Goal: Task Accomplishment & Management: Manage account settings

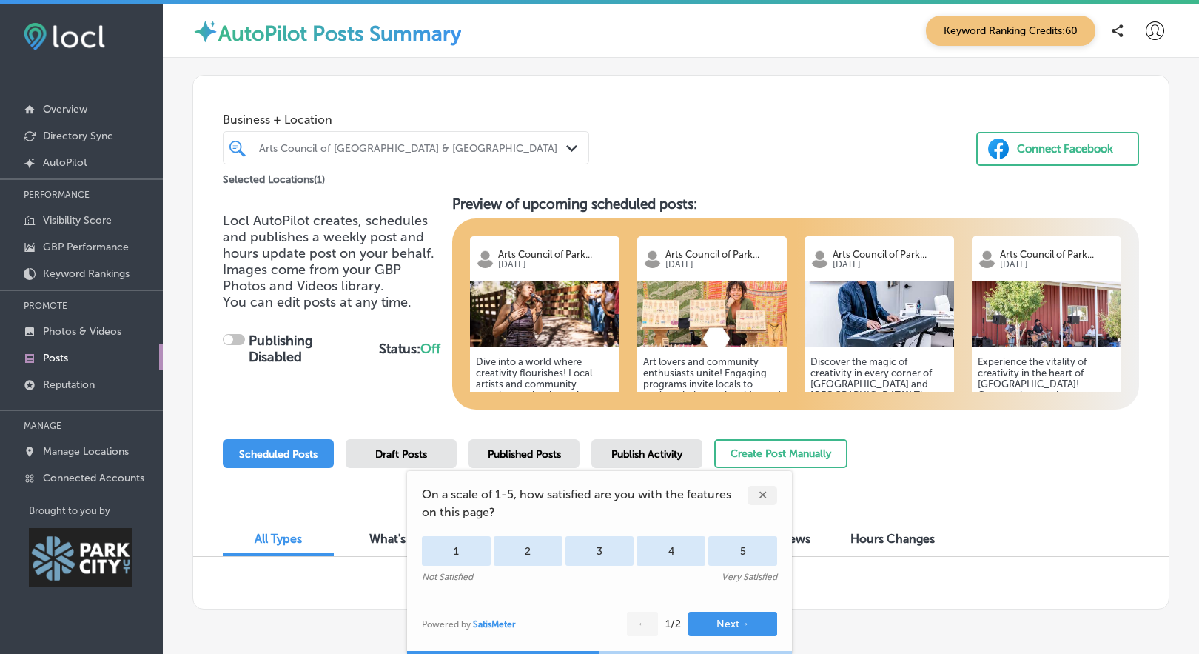
checkbox input "true"
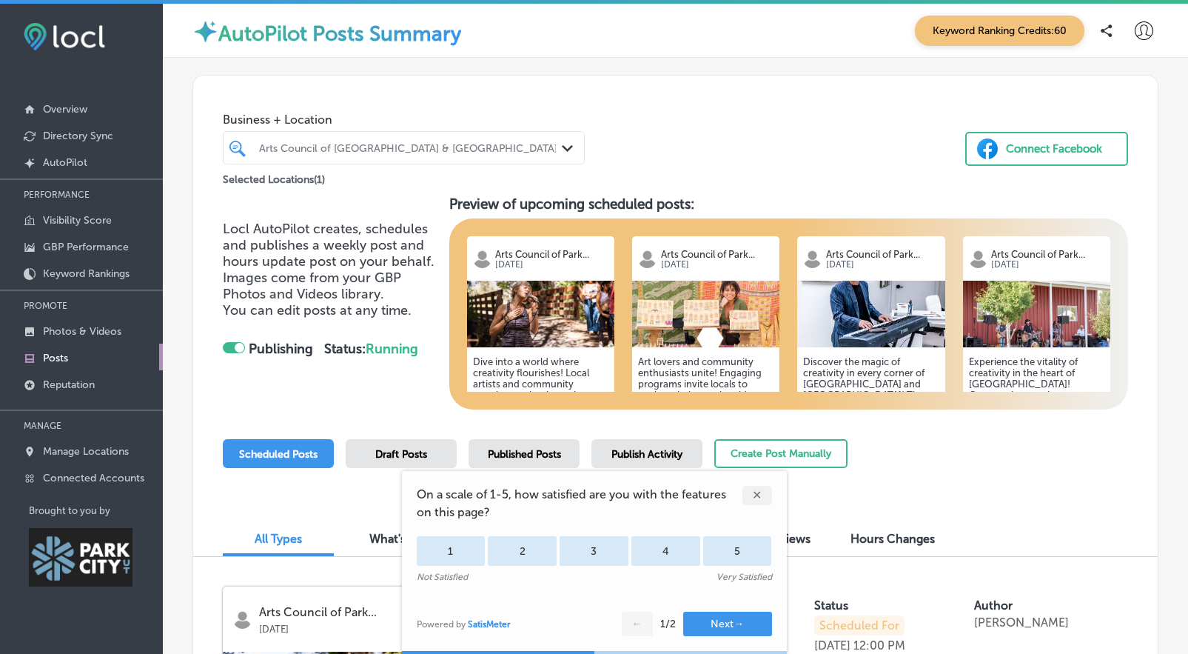
scroll to position [236, 0]
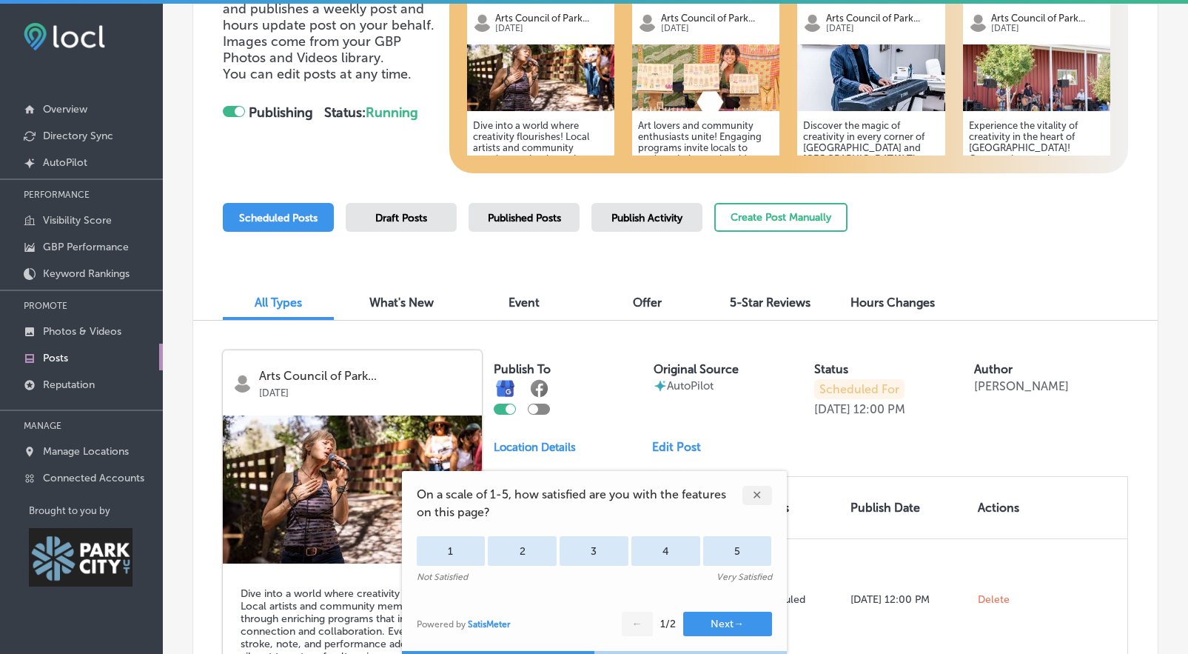
click at [763, 492] on div "✕" at bounding box center [758, 495] width 30 height 19
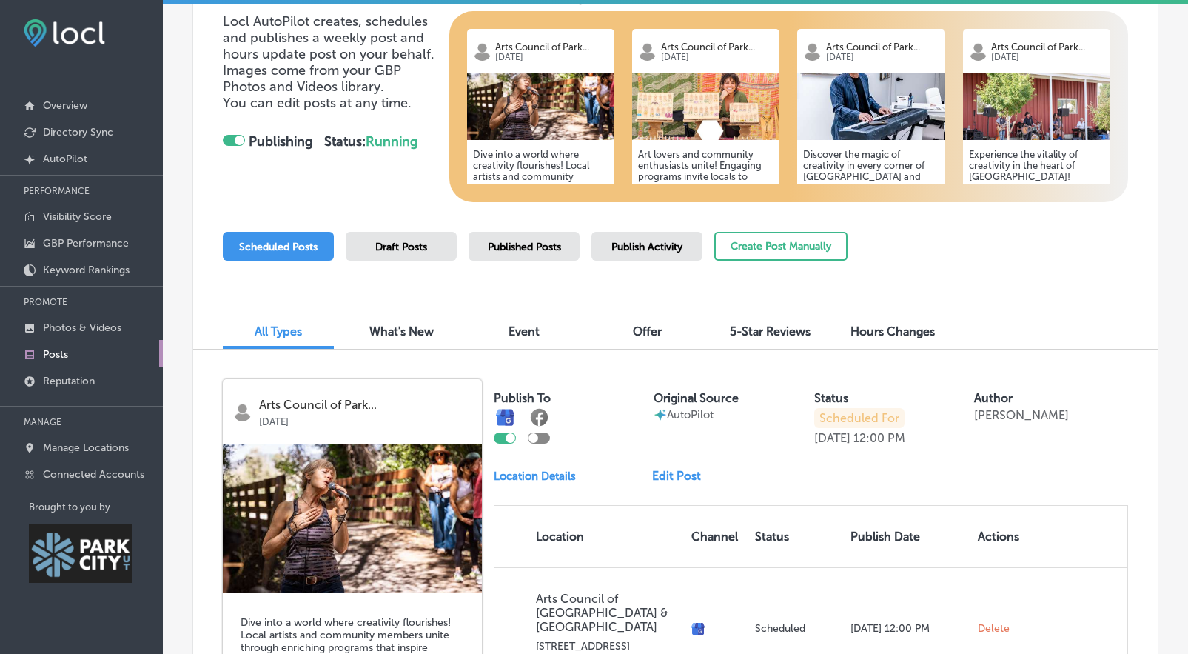
scroll to position [318, 0]
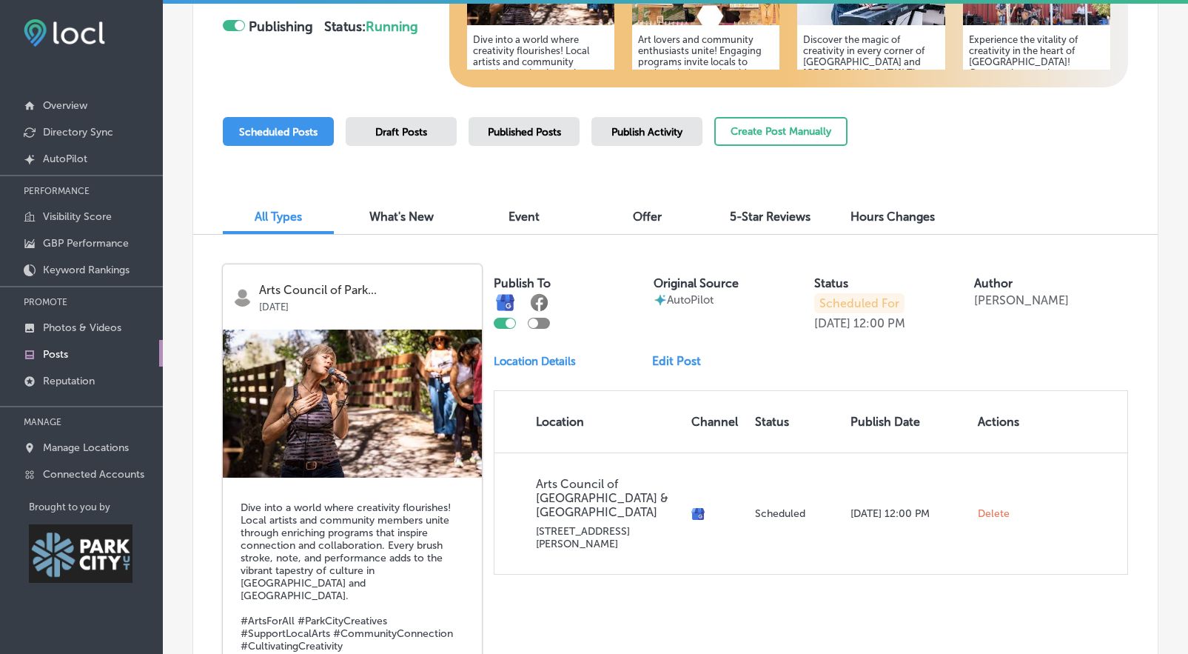
click at [569, 138] on div "Published Posts" at bounding box center [524, 131] width 111 height 29
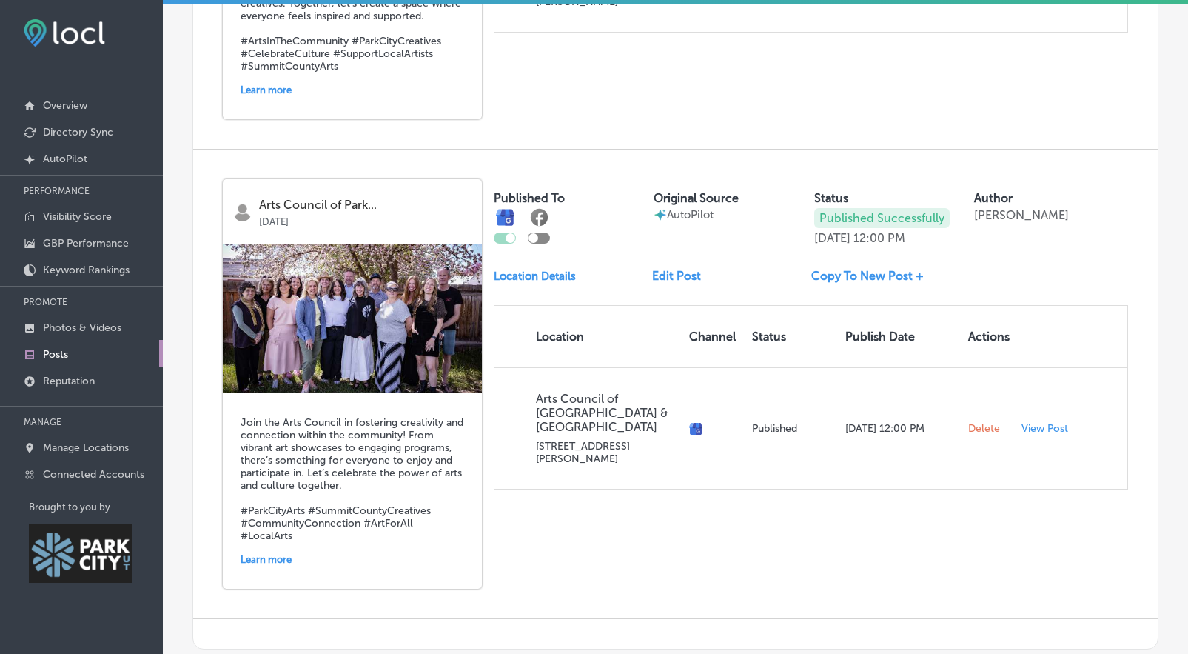
scroll to position [1818, 0]
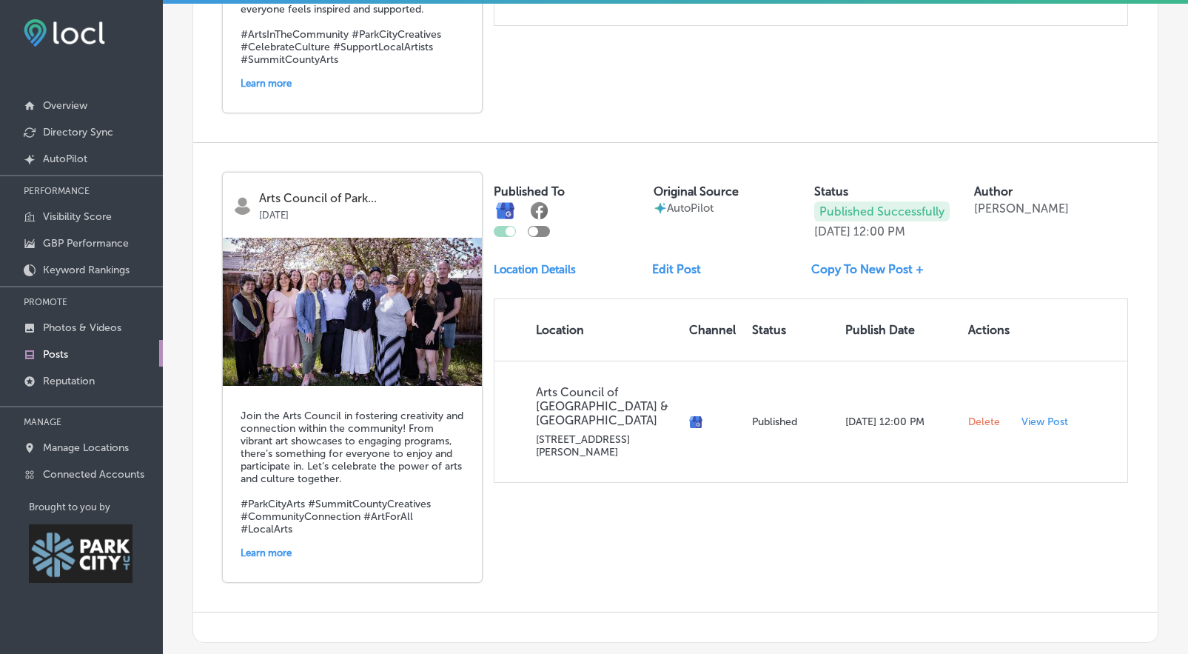
click at [532, 227] on div at bounding box center [534, 232] width 10 height 10
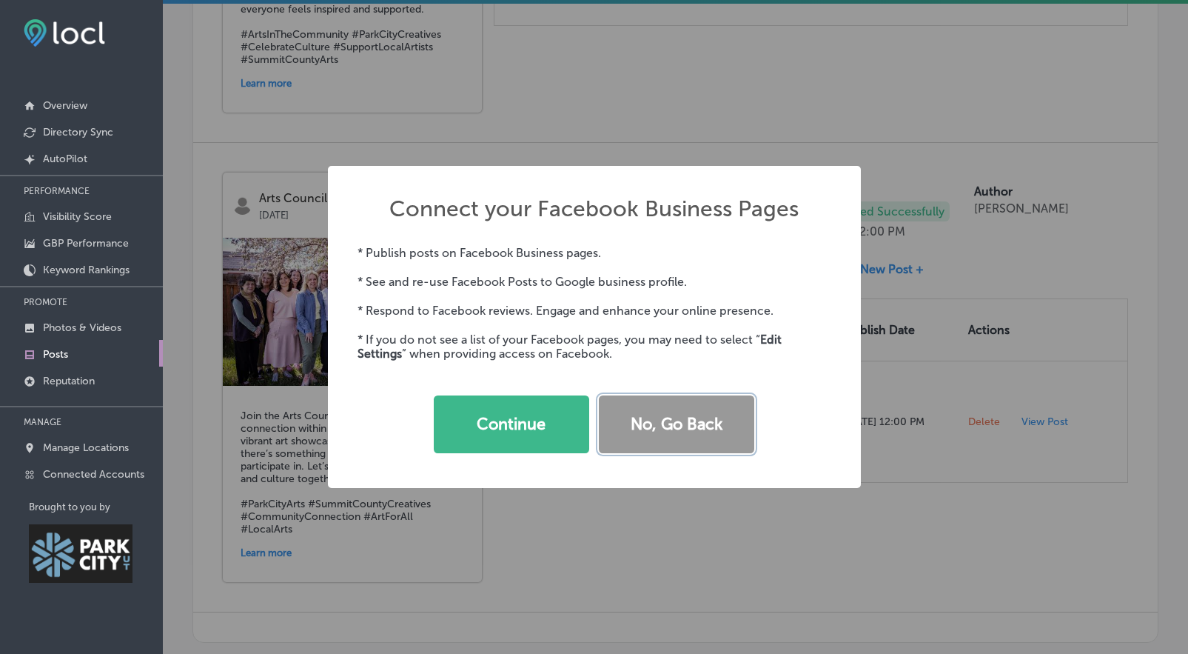
click at [635, 442] on button "No, Go Back" at bounding box center [676, 424] width 155 height 58
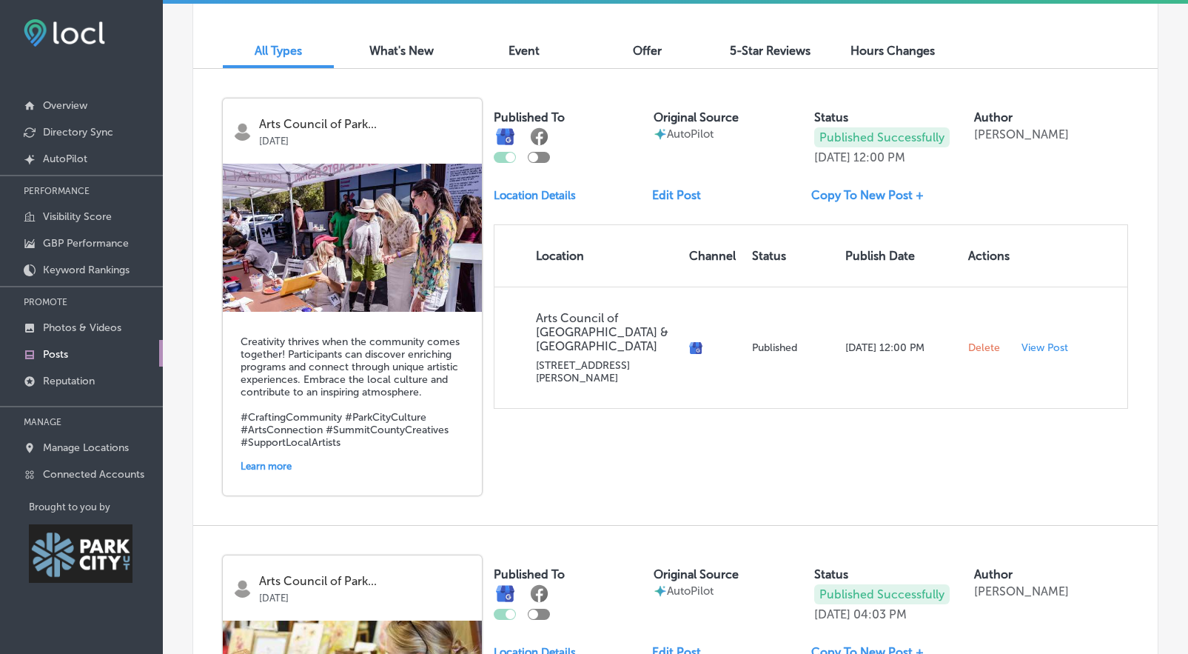
scroll to position [483, 0]
click at [252, 464] on div "Learn more" at bounding box center [353, 466] width 224 height 23
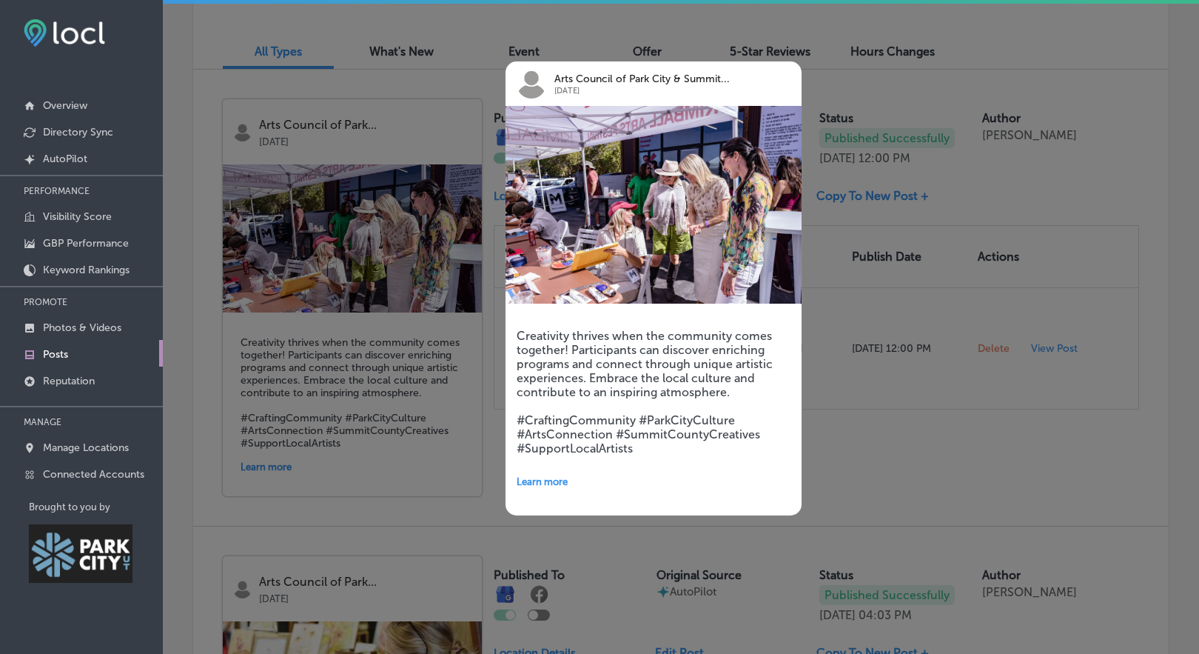
click at [532, 481] on span "Learn more" at bounding box center [542, 481] width 51 height 11
click at [931, 378] on div at bounding box center [599, 327] width 1199 height 654
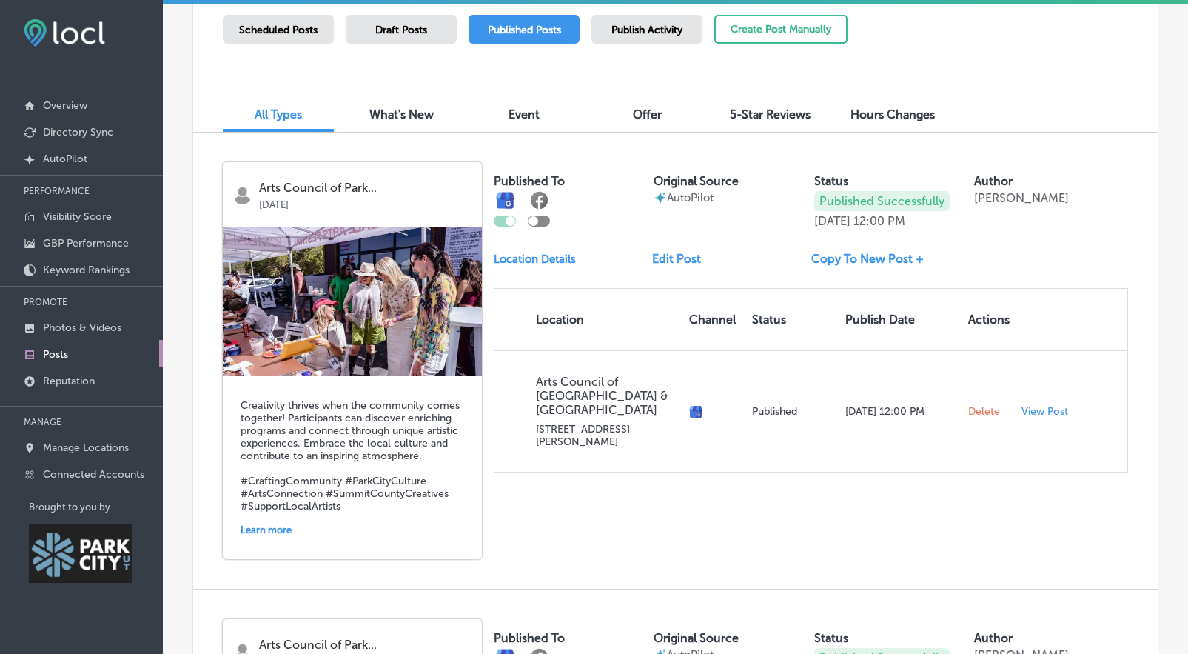
scroll to position [381, 0]
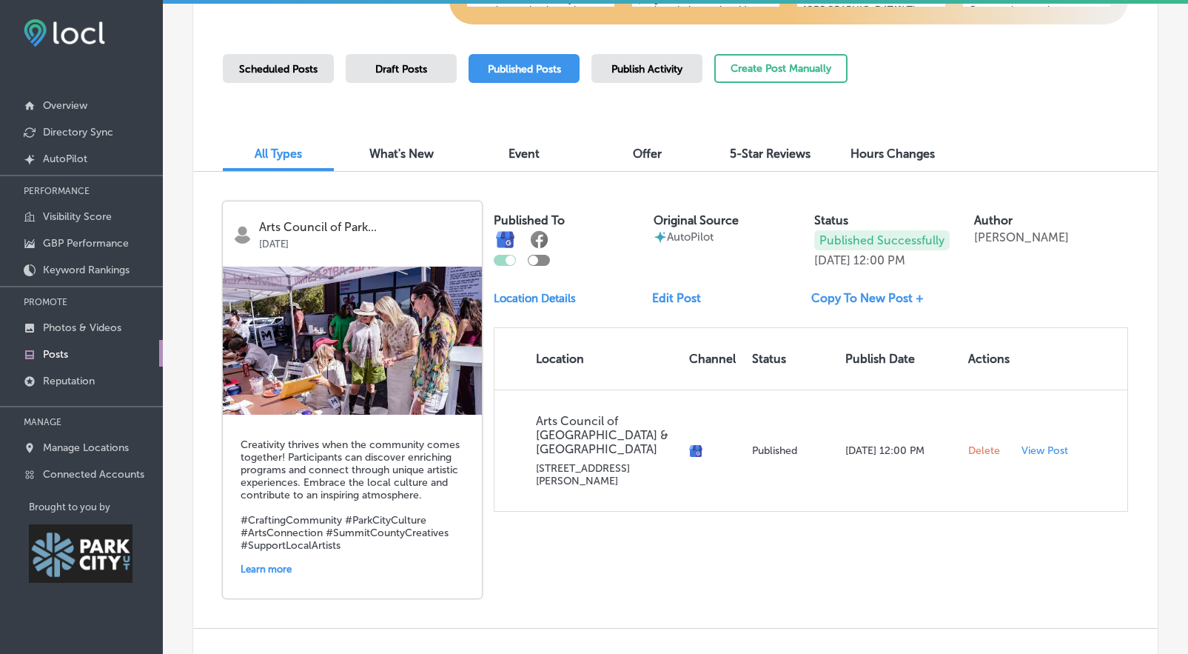
click at [297, 62] on div "Scheduled Posts" at bounding box center [278, 68] width 111 height 29
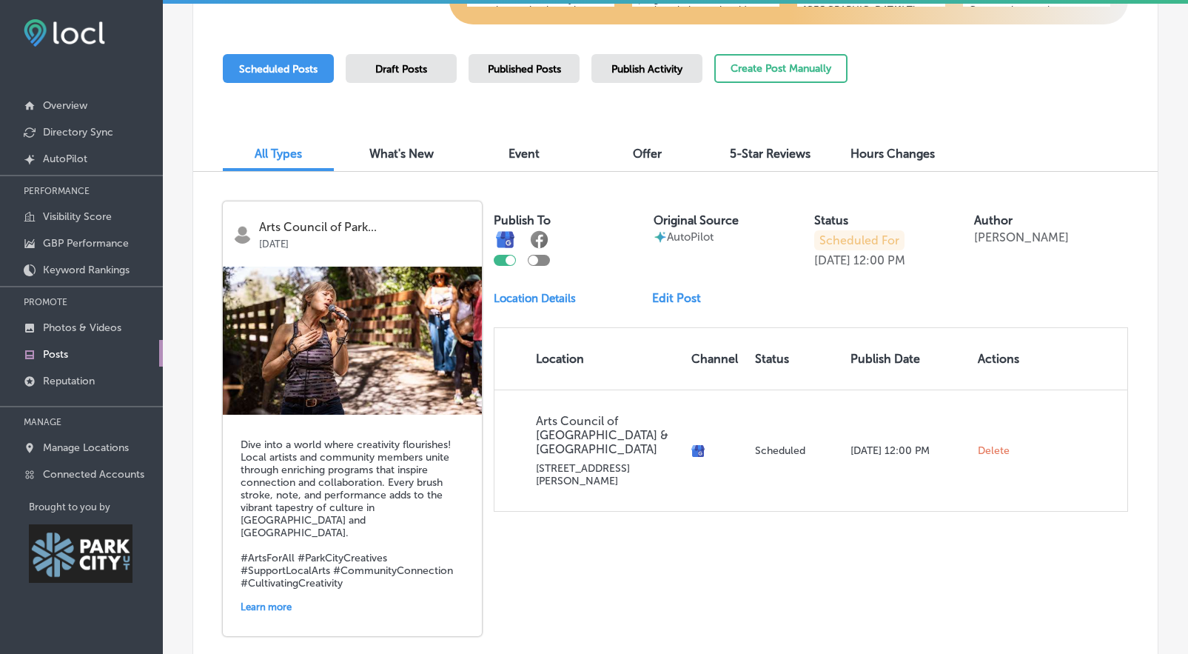
scroll to position [384, 0]
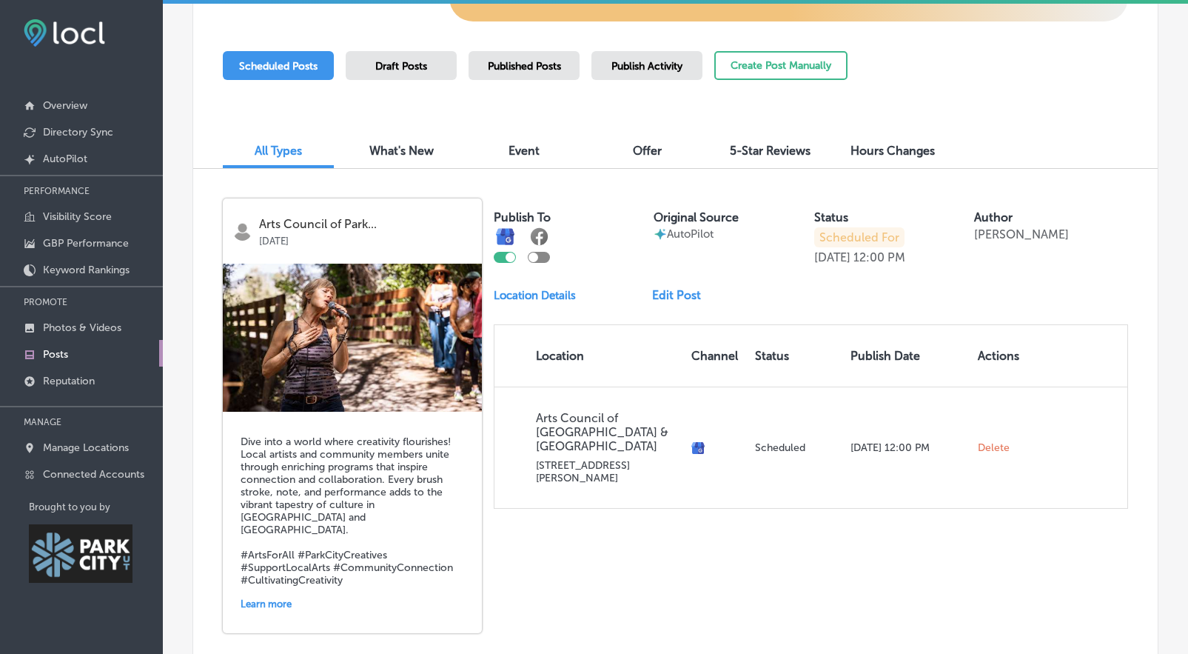
click at [281, 592] on div "Learn more" at bounding box center [353, 603] width 224 height 23
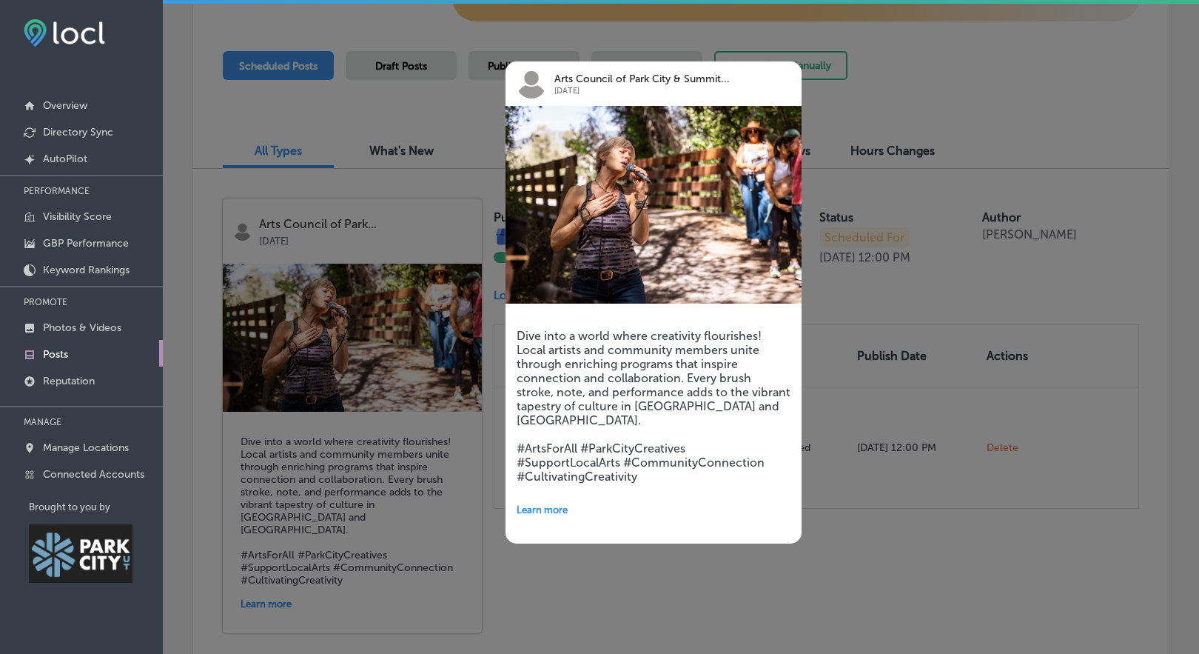
click at [541, 503] on div "Learn more" at bounding box center [654, 510] width 274 height 30
click at [846, 489] on div at bounding box center [599, 327] width 1199 height 654
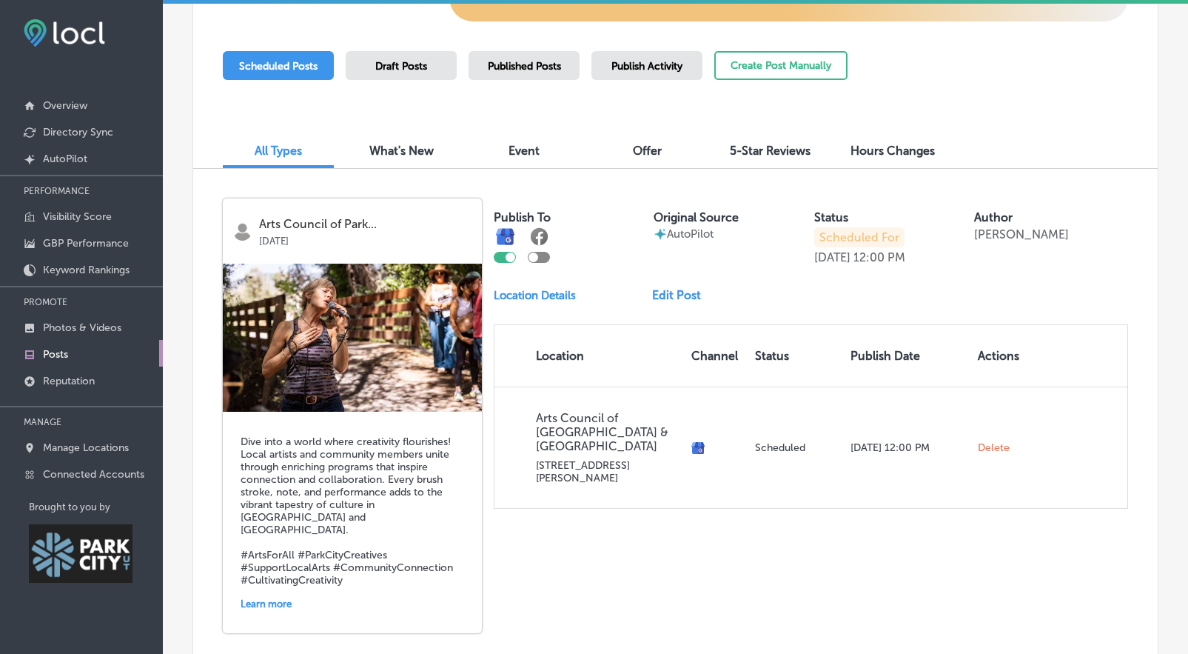
click at [275, 592] on div "Learn more" at bounding box center [353, 603] width 224 height 23
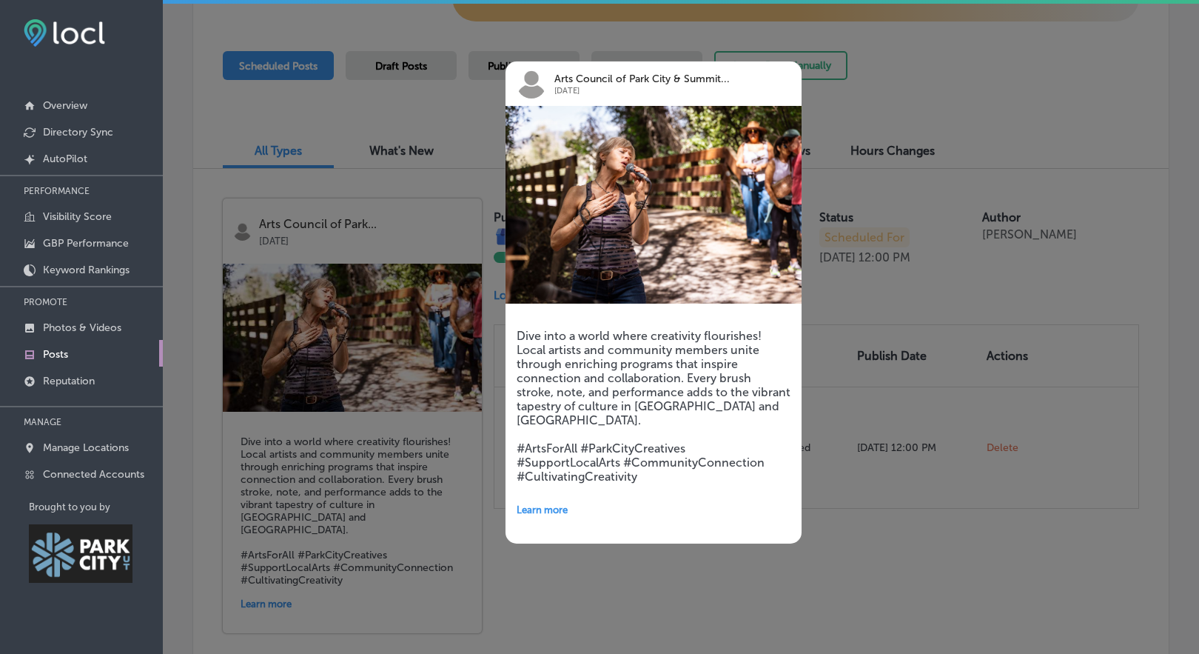
click at [538, 506] on span "Learn more" at bounding box center [542, 509] width 51 height 11
click at [846, 512] on div at bounding box center [599, 327] width 1199 height 654
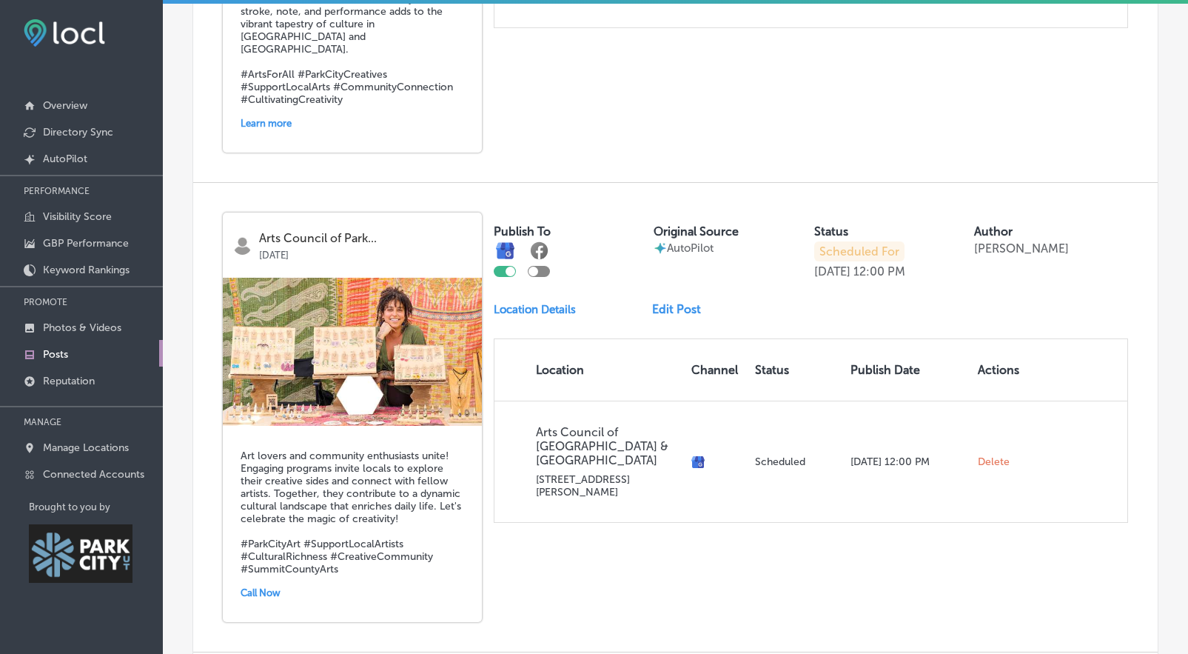
scroll to position [1002, 0]
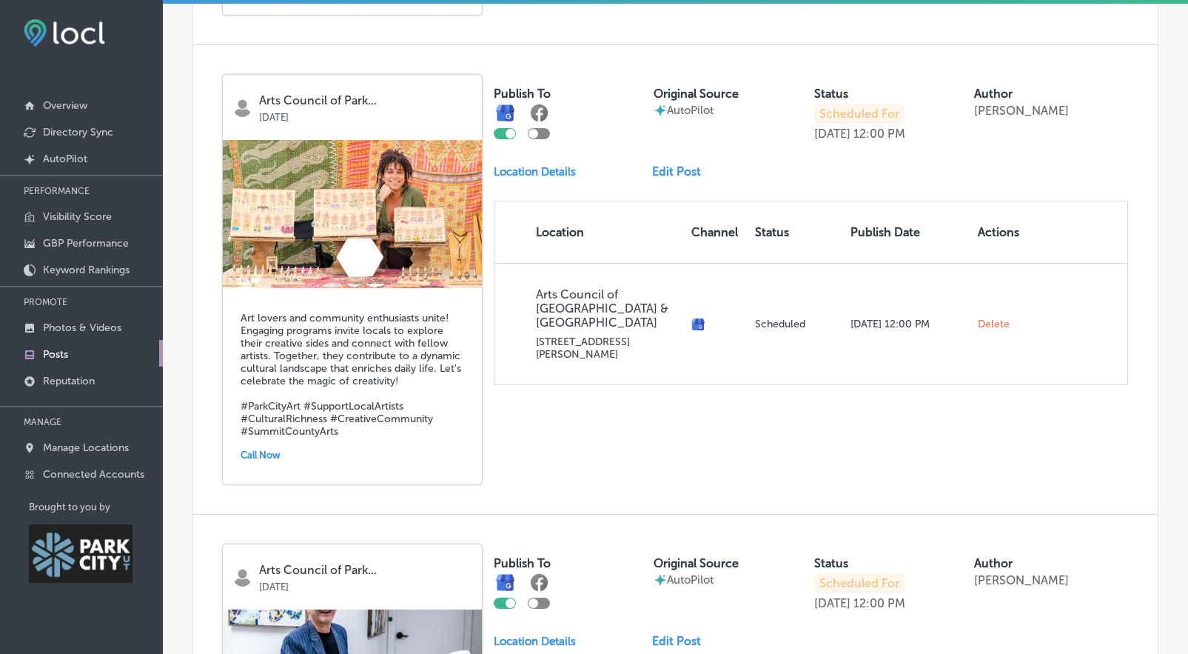
click at [264, 443] on div "Call Now" at bounding box center [353, 454] width 224 height 23
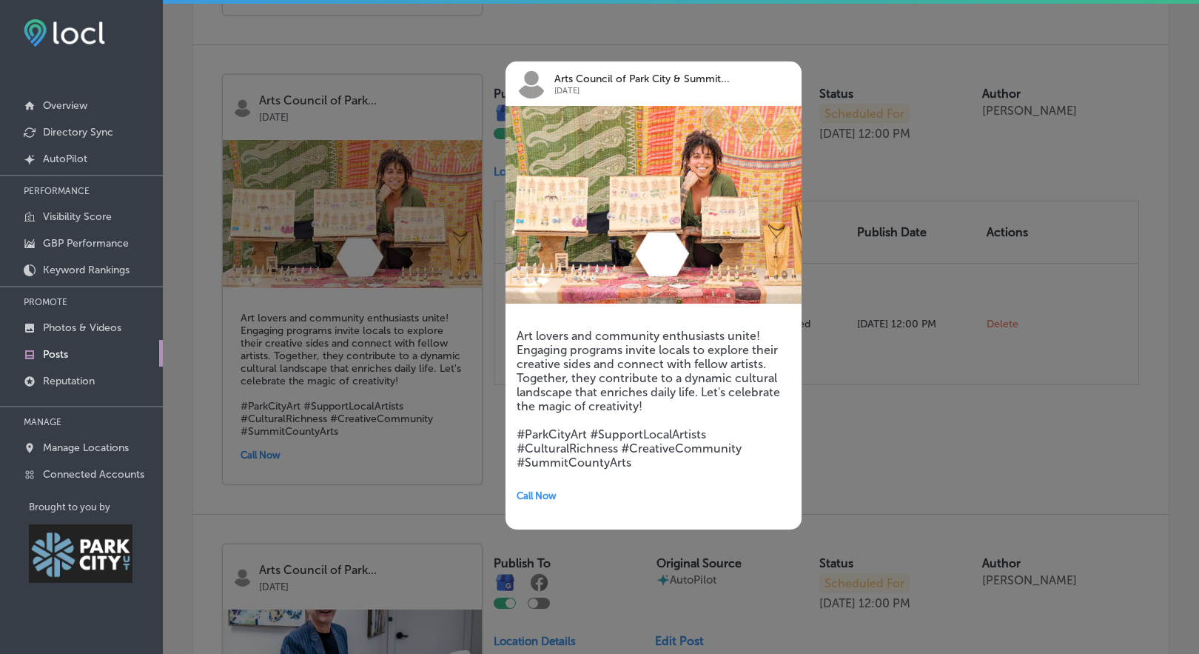
click at [560, 491] on div "Call Now" at bounding box center [654, 496] width 274 height 30
click at [894, 360] on div at bounding box center [599, 327] width 1199 height 654
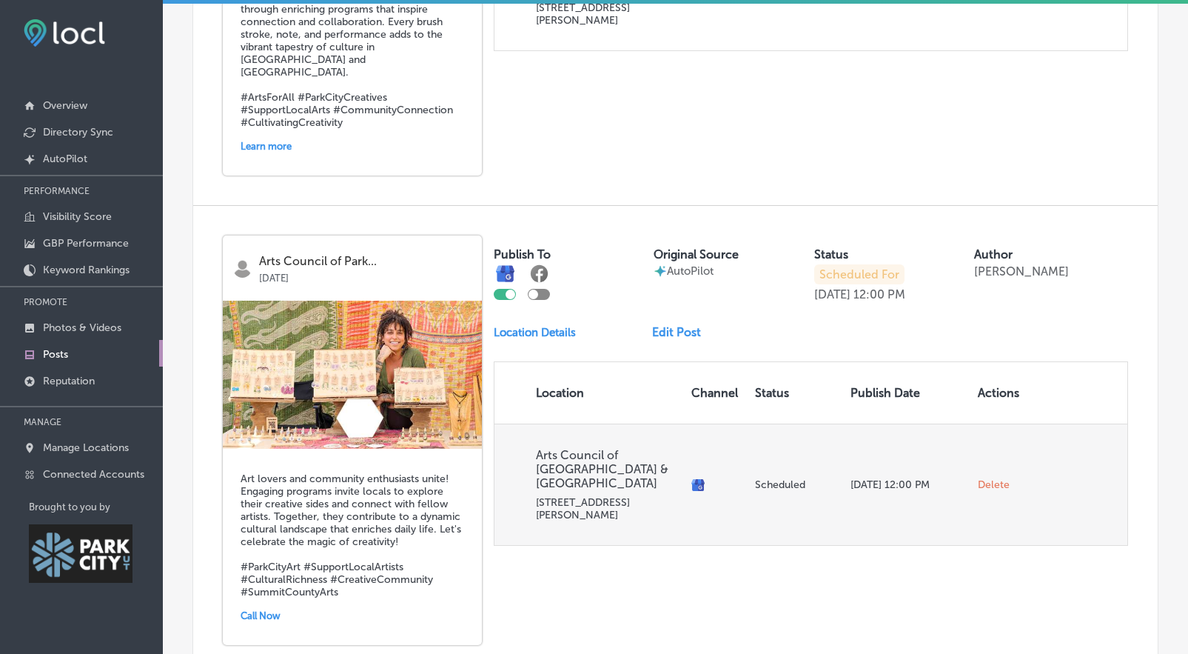
scroll to position [838, 0]
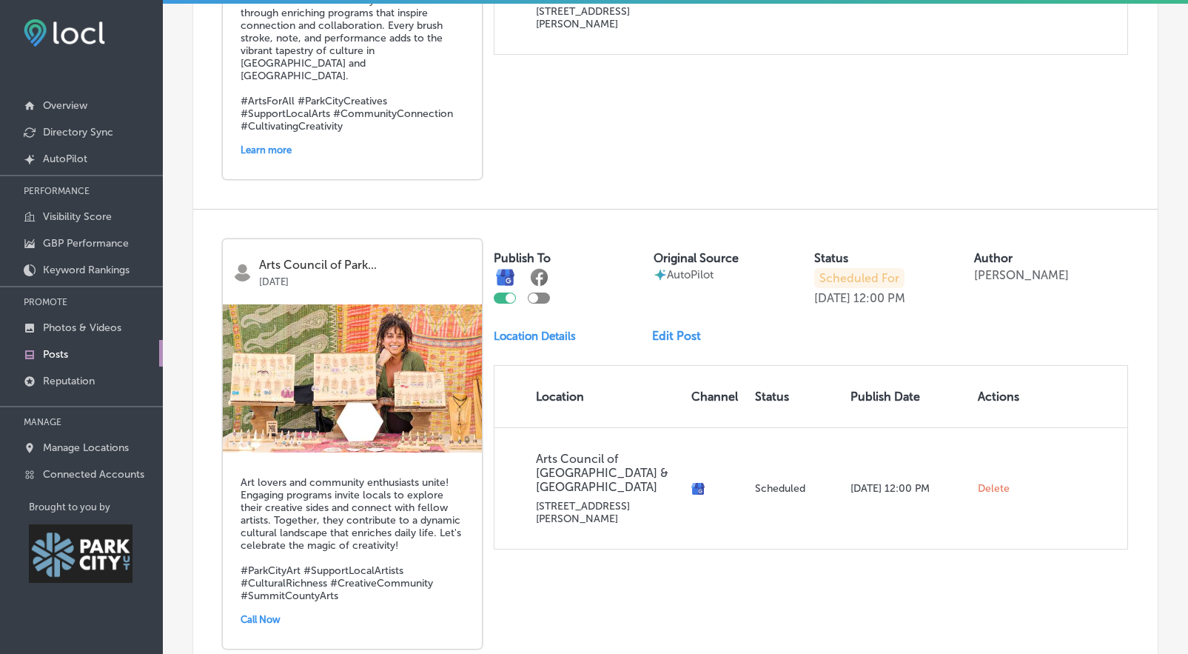
click at [663, 329] on link "Edit Post" at bounding box center [682, 336] width 61 height 14
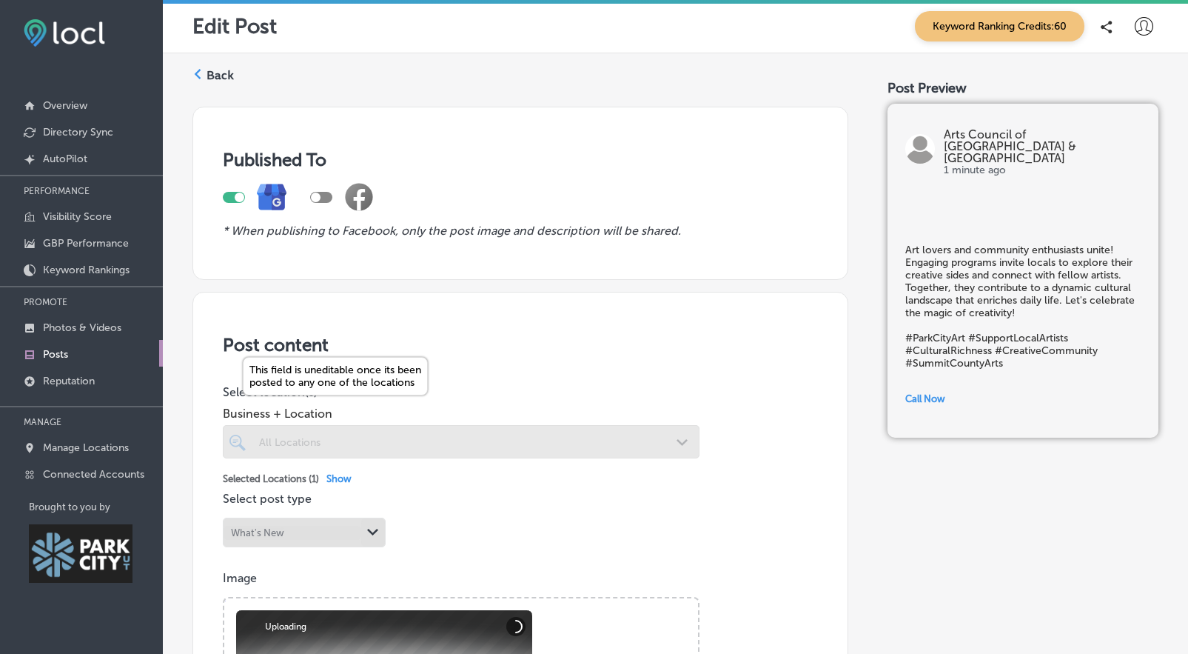
scroll to position [106, 0]
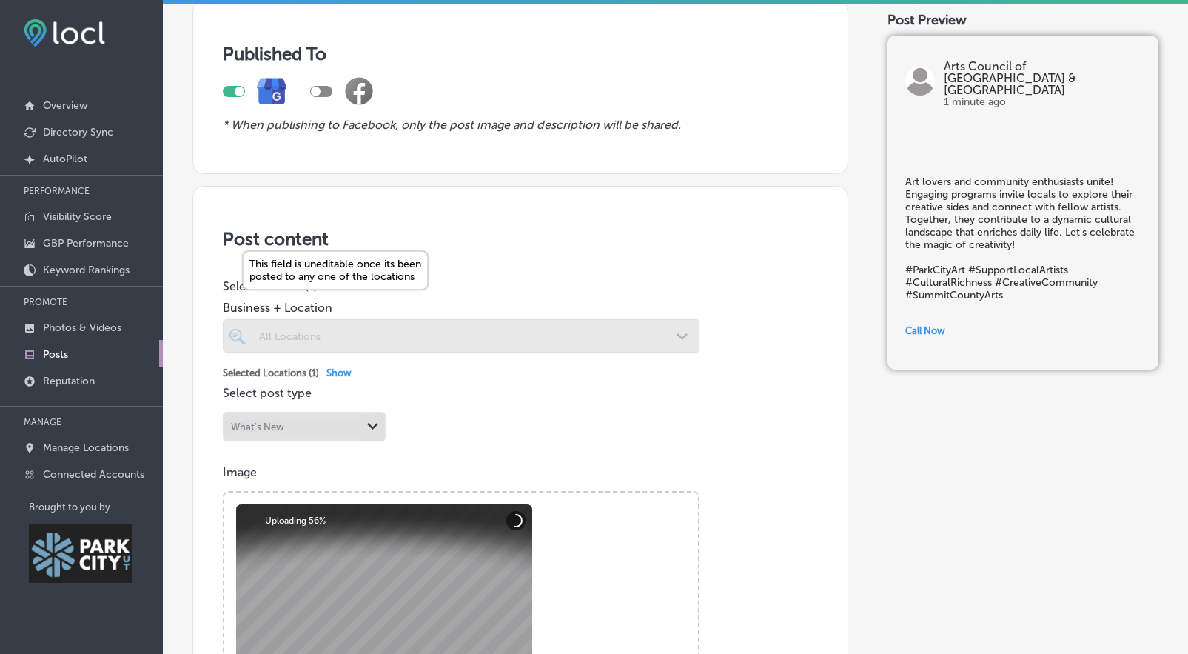
click at [450, 346] on div at bounding box center [461, 335] width 477 height 33
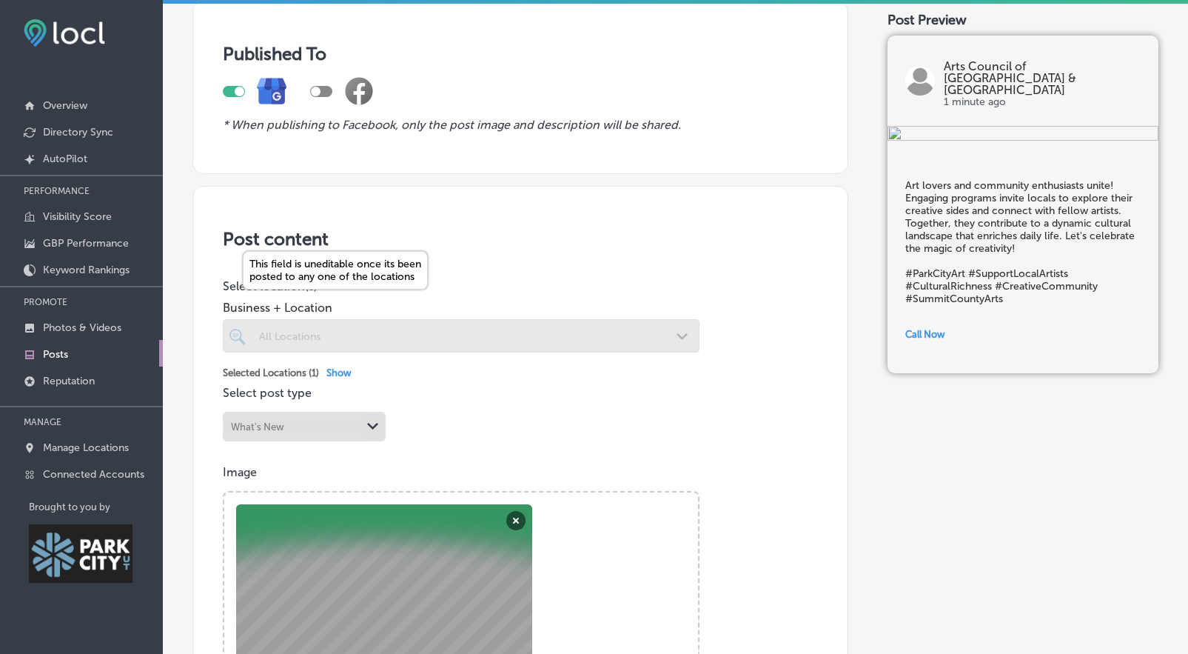
click at [523, 342] on div at bounding box center [461, 335] width 477 height 33
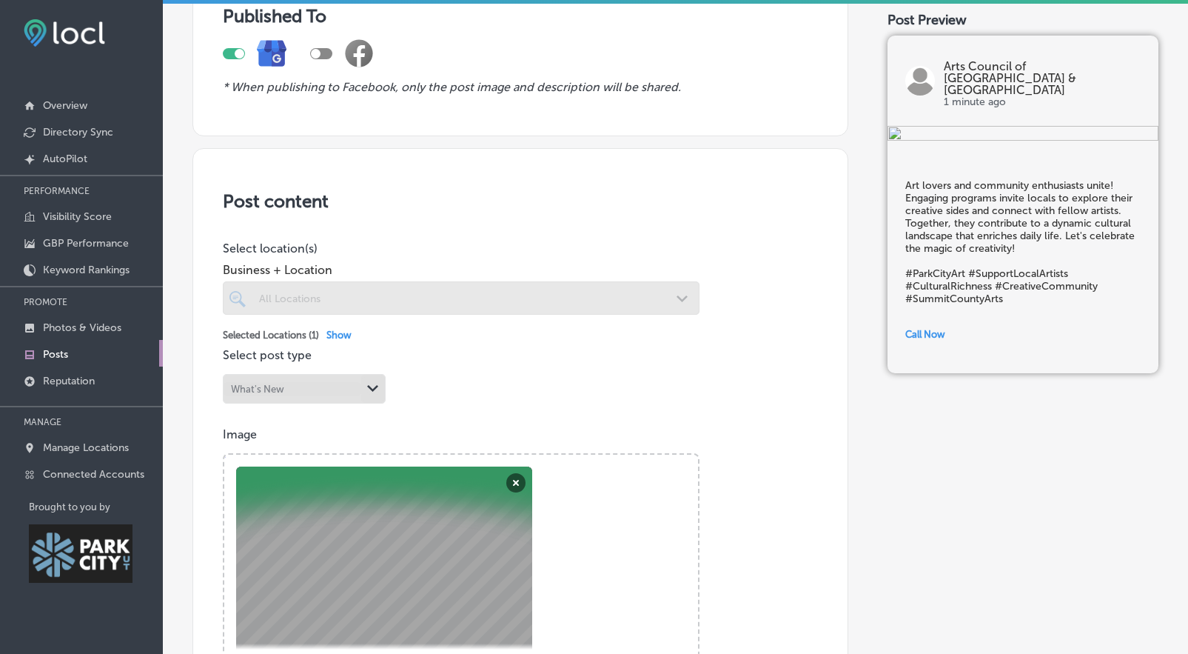
scroll to position [145, 0]
click at [375, 396] on div "Path Created with Sketch." at bounding box center [373, 387] width 24 height 24
click at [414, 350] on p "Select post type" at bounding box center [520, 353] width 595 height 14
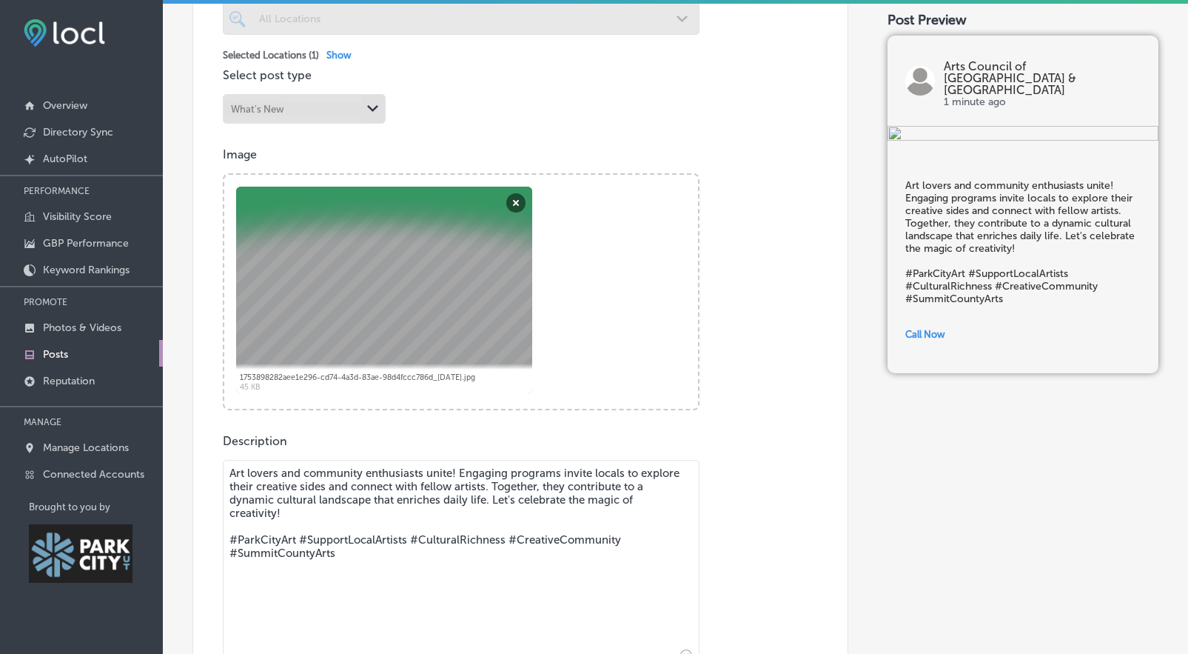
scroll to position [425, 0]
click at [387, 389] on div at bounding box center [384, 288] width 296 height 207
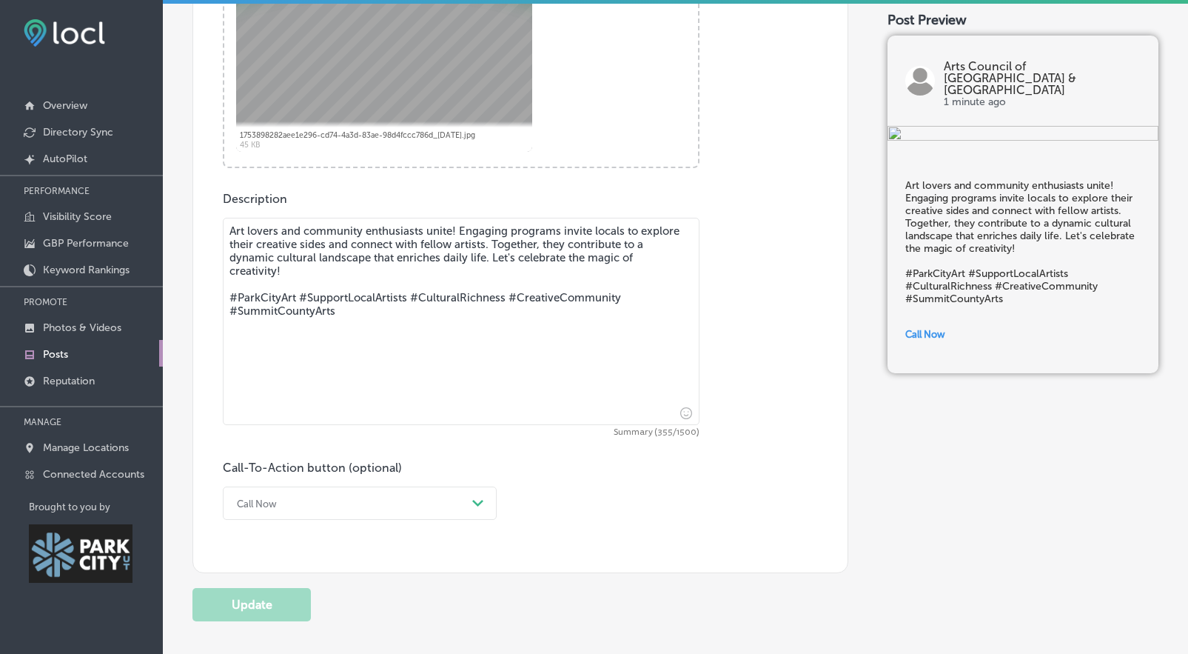
scroll to position [762, 0]
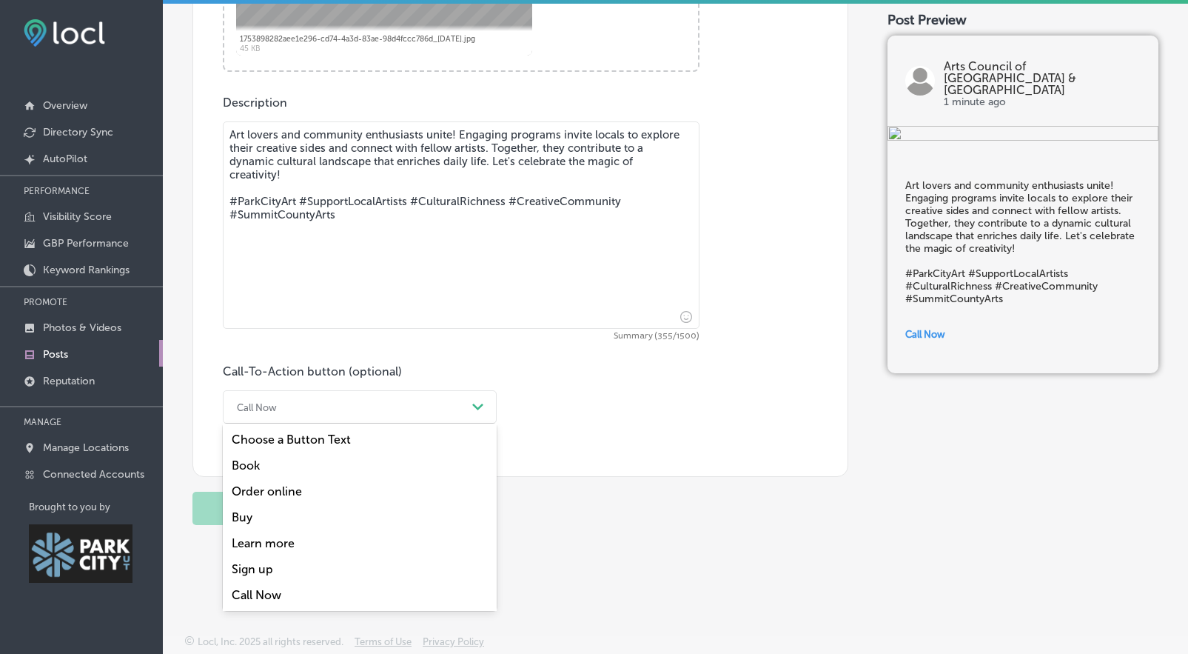
click at [380, 402] on div "Call Now" at bounding box center [348, 406] width 237 height 23
click at [321, 543] on div "Learn more" at bounding box center [360, 543] width 274 height 26
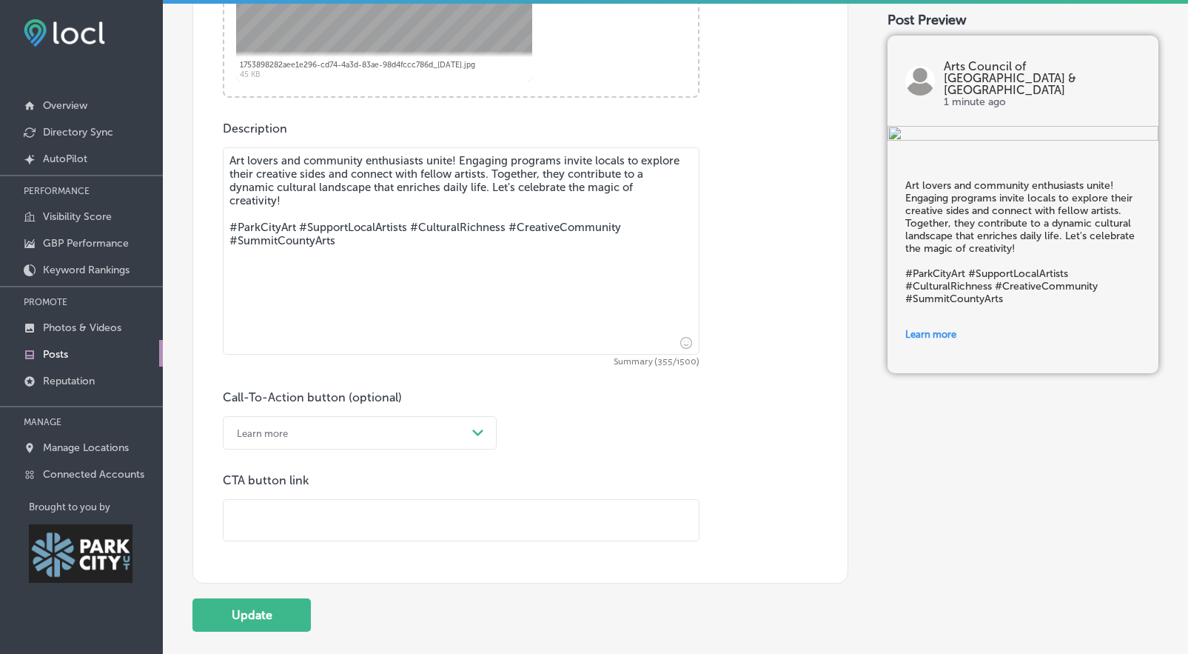
scroll to position [737, 0]
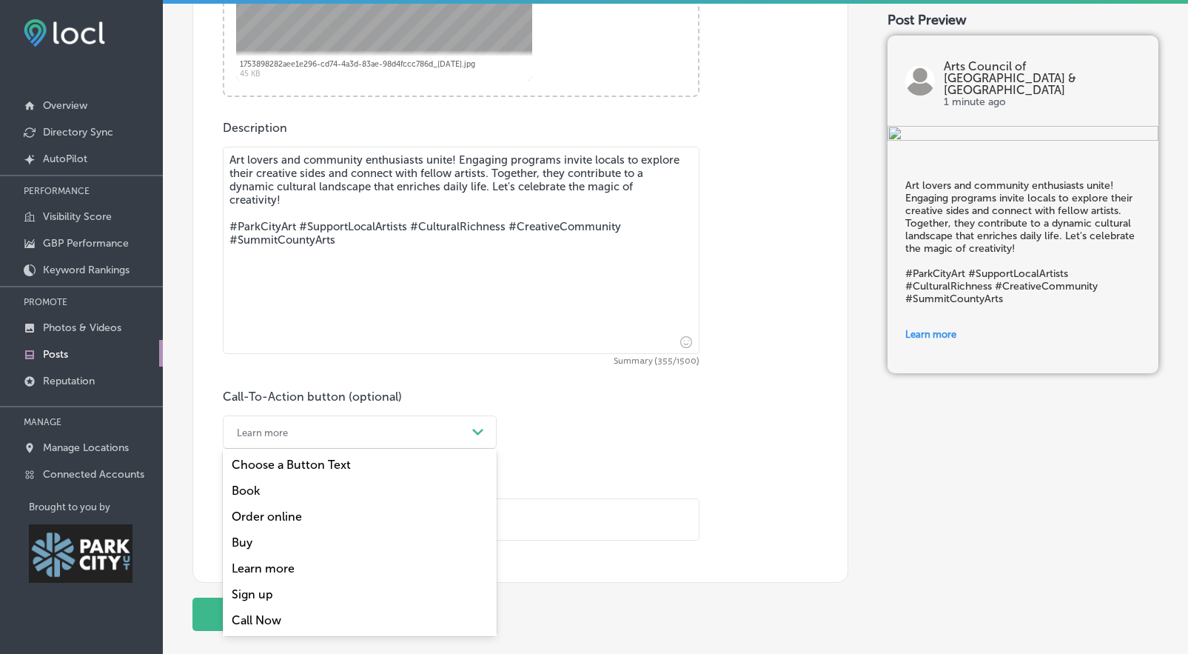
click at [334, 426] on div "Learn more" at bounding box center [348, 432] width 237 height 23
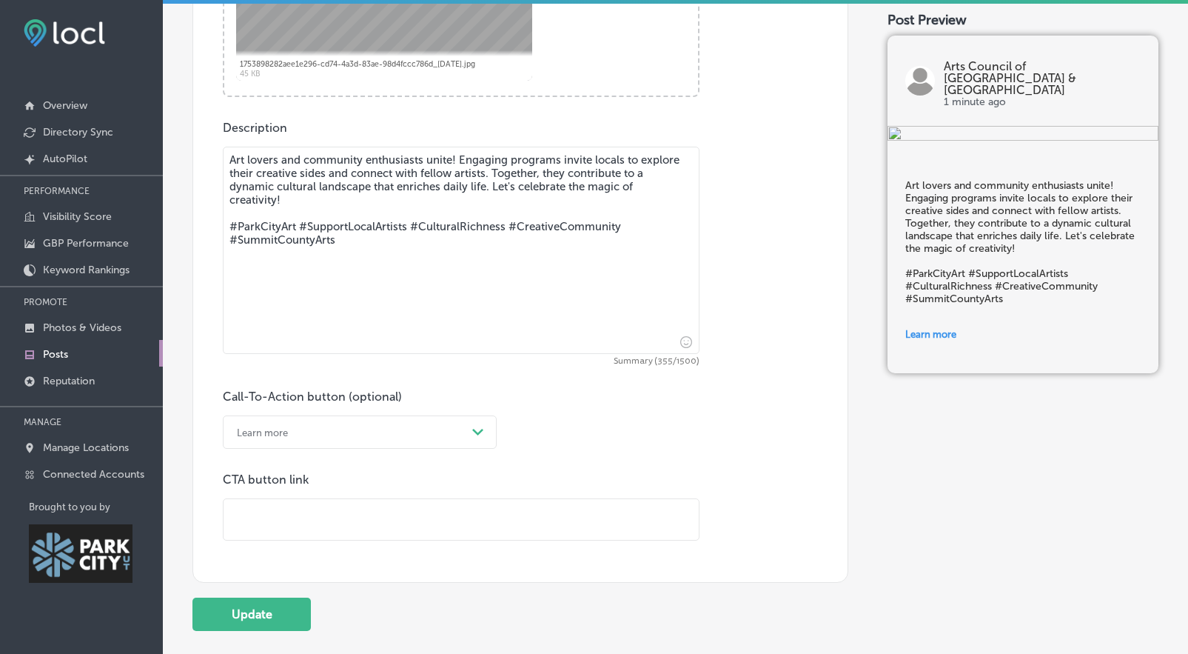
click at [395, 441] on div "Learn more" at bounding box center [348, 432] width 237 height 23
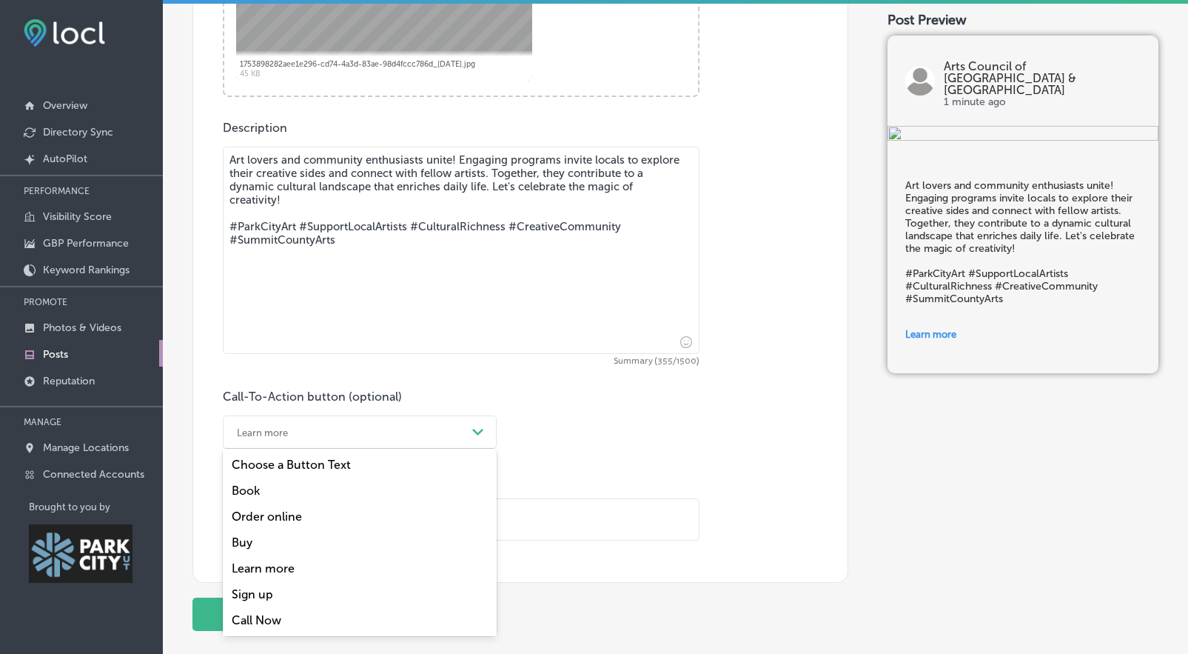
click at [264, 571] on div "Learn more" at bounding box center [360, 568] width 274 height 26
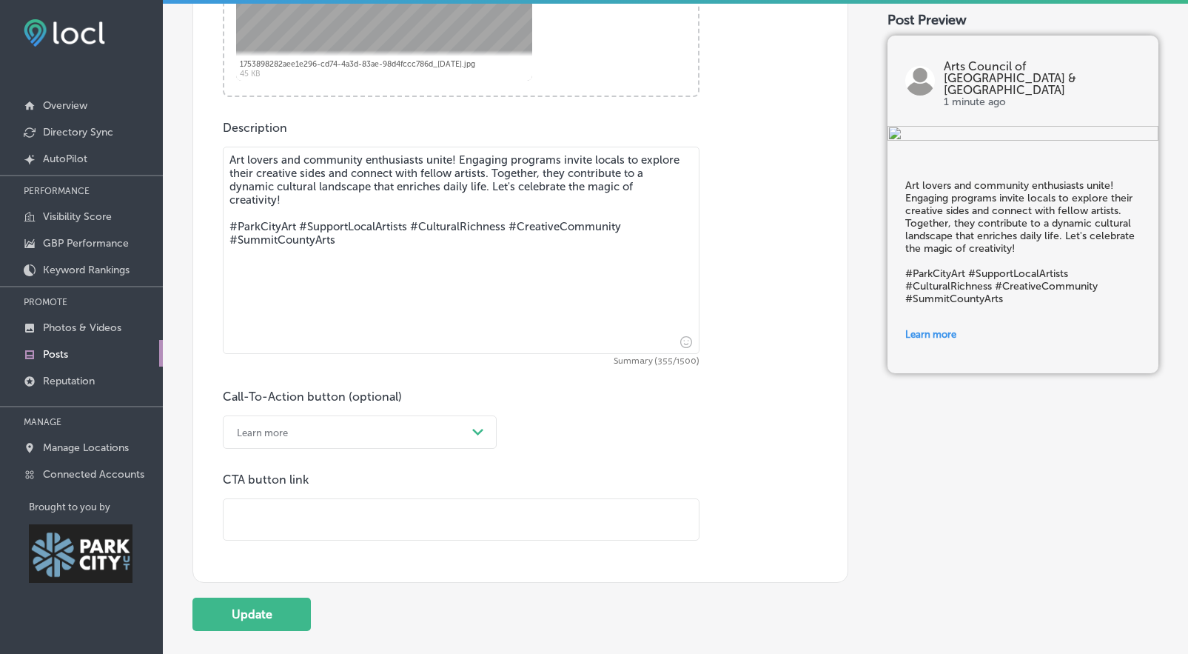
click at [312, 495] on div "CTA button link" at bounding box center [461, 506] width 477 height 68
click at [316, 512] on input "text" at bounding box center [461, 519] width 475 height 41
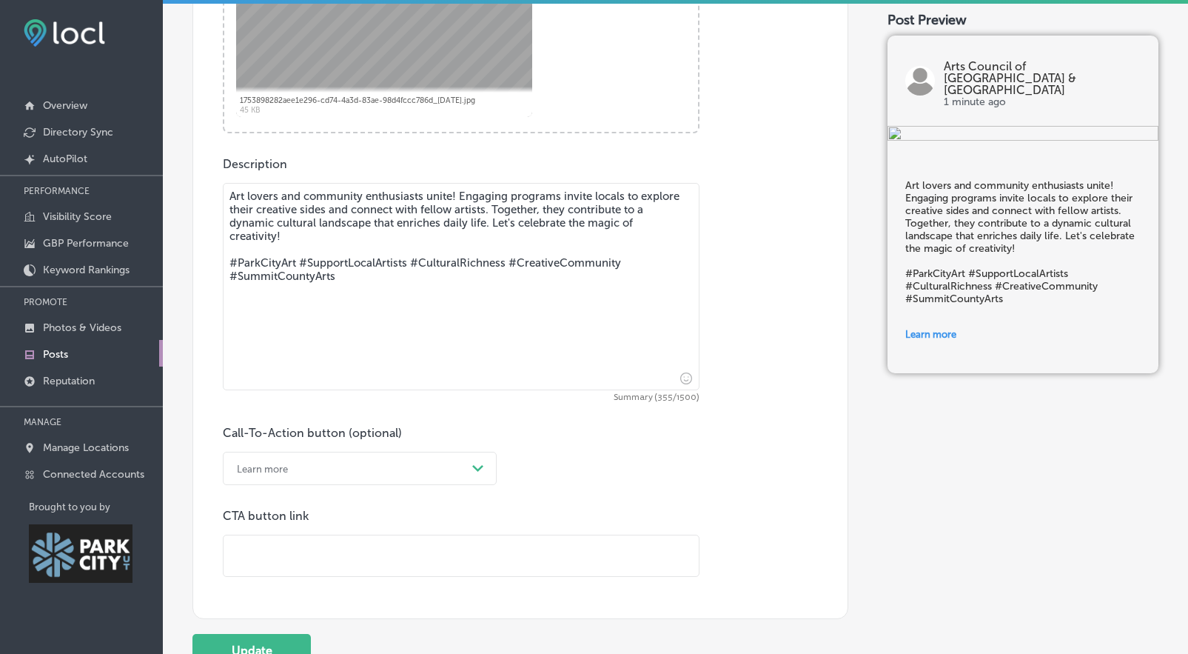
scroll to position [697, 0]
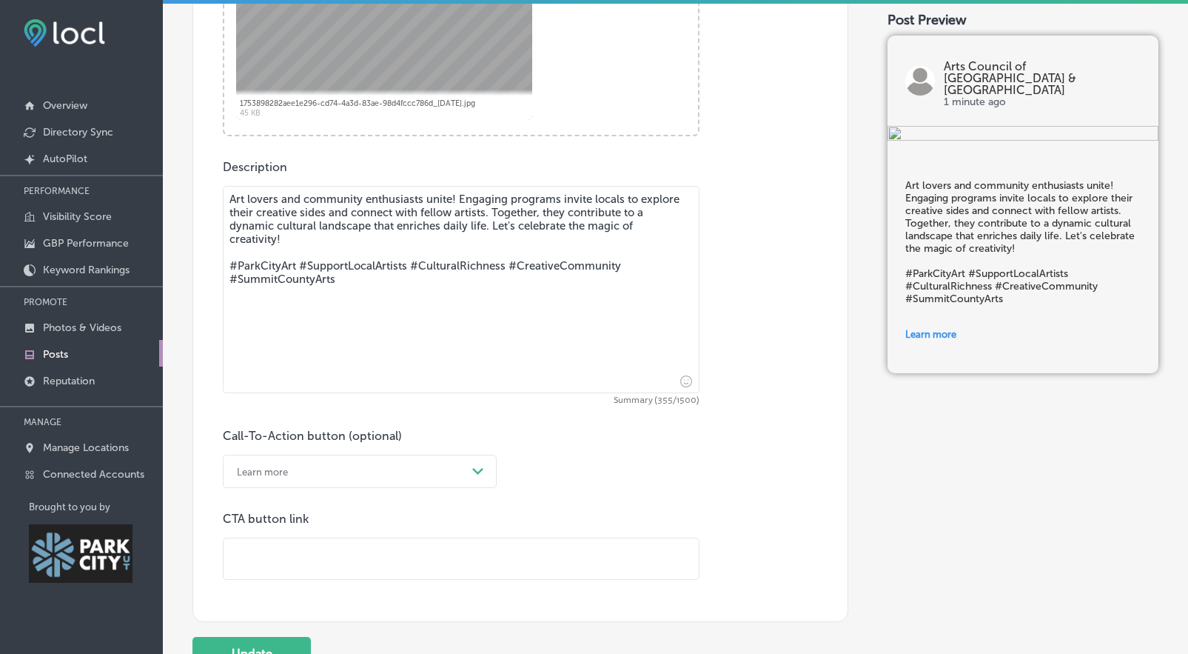
type input "[URL][DOMAIN_NAME]"
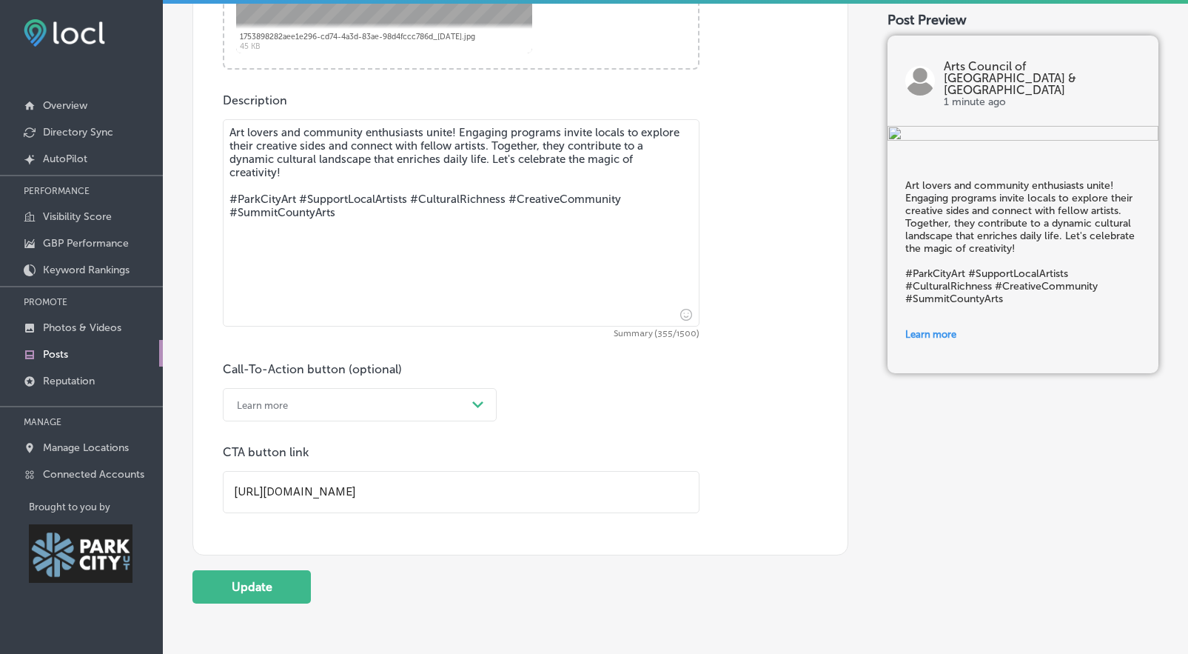
scroll to position [843, 0]
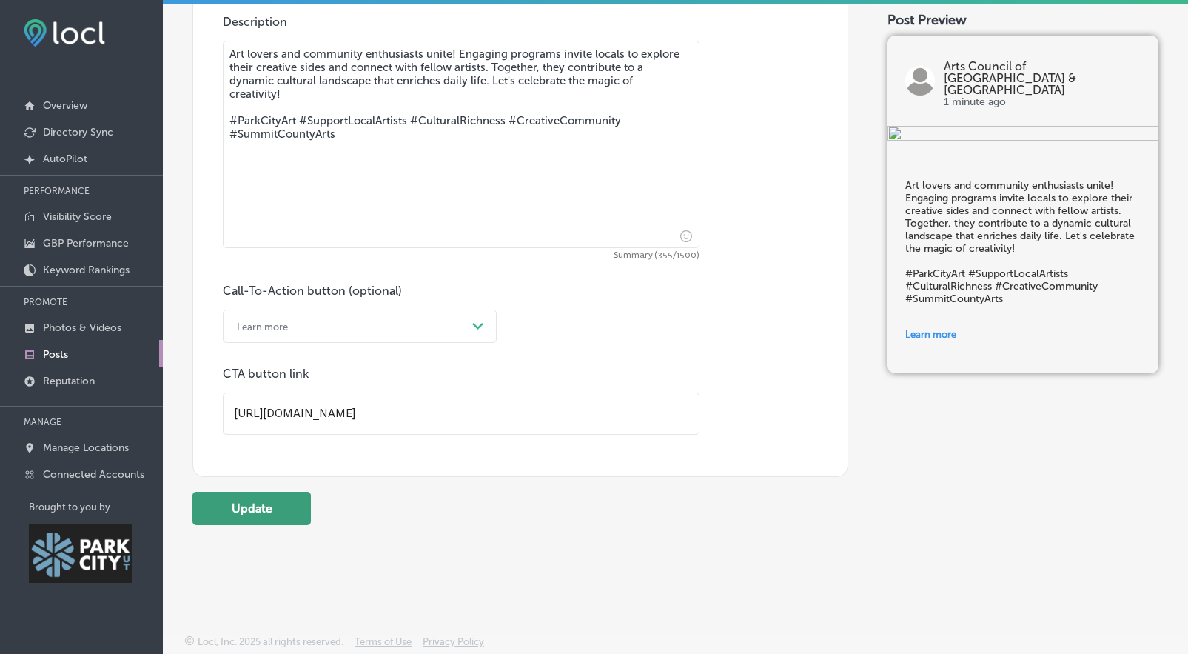
click at [241, 515] on button "Update" at bounding box center [251, 508] width 118 height 33
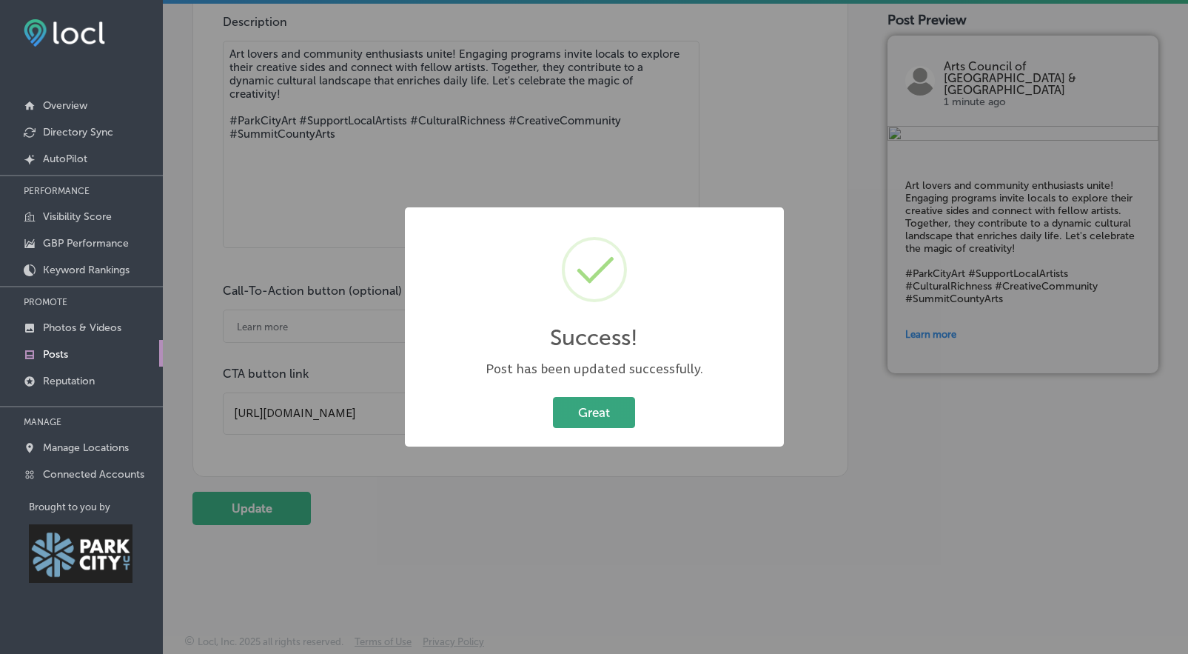
click at [610, 413] on button "Great" at bounding box center [594, 412] width 82 height 30
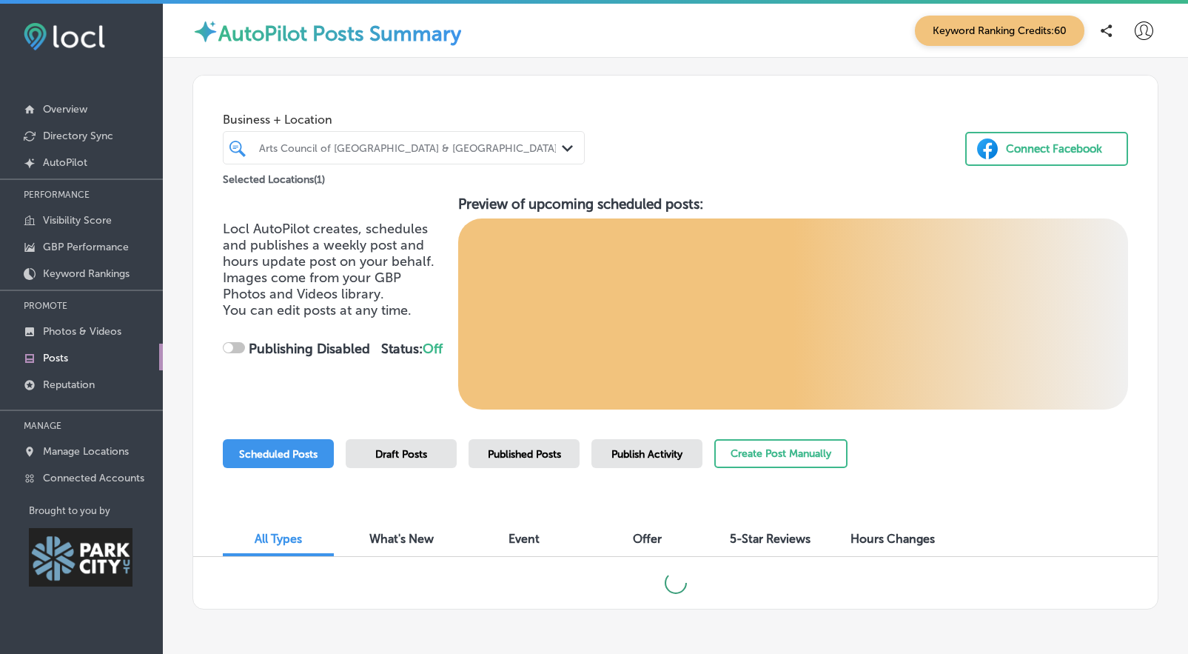
checkbox input "true"
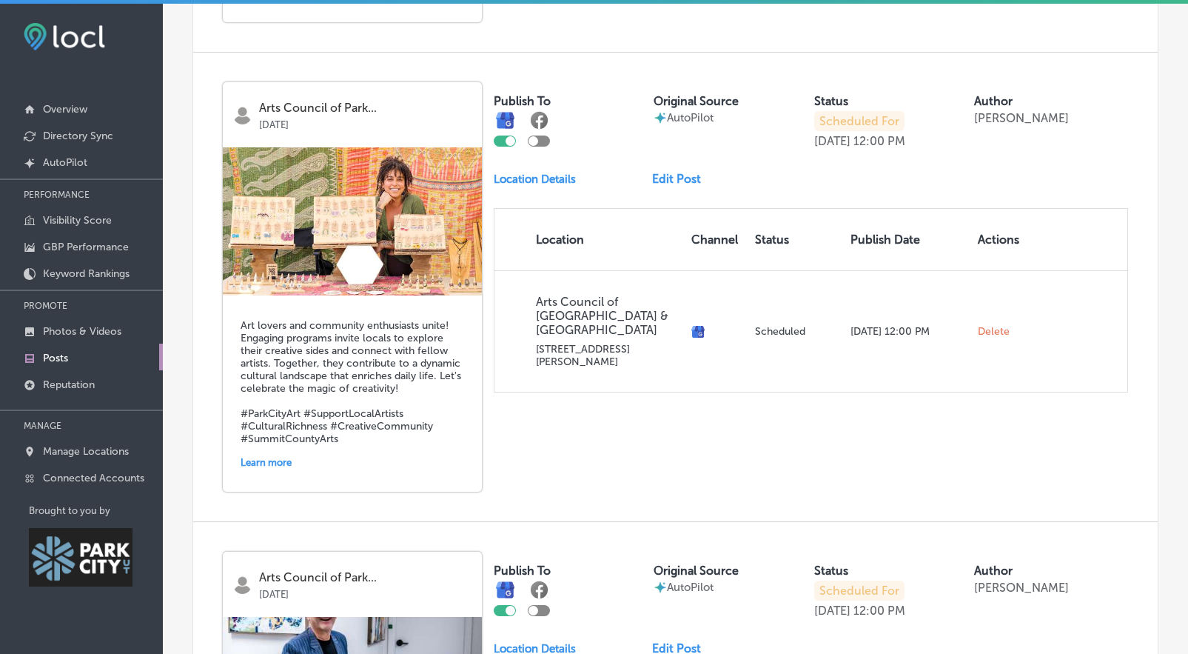
scroll to position [1293, 0]
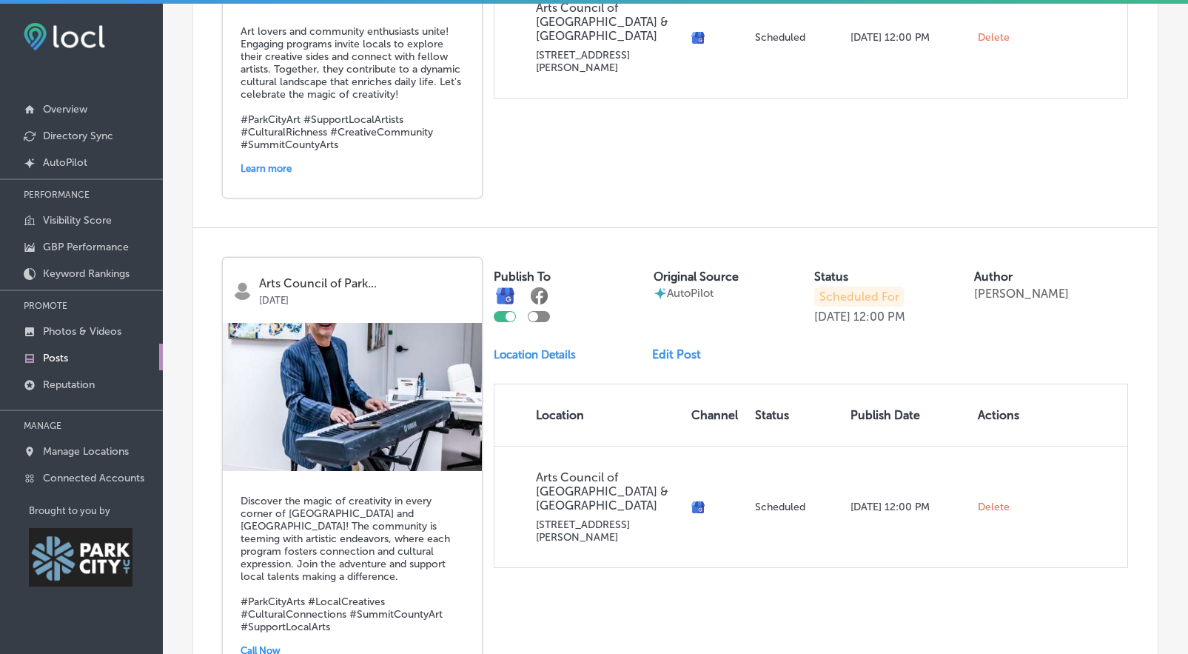
click at [691, 347] on link "Edit Post" at bounding box center [682, 354] width 61 height 14
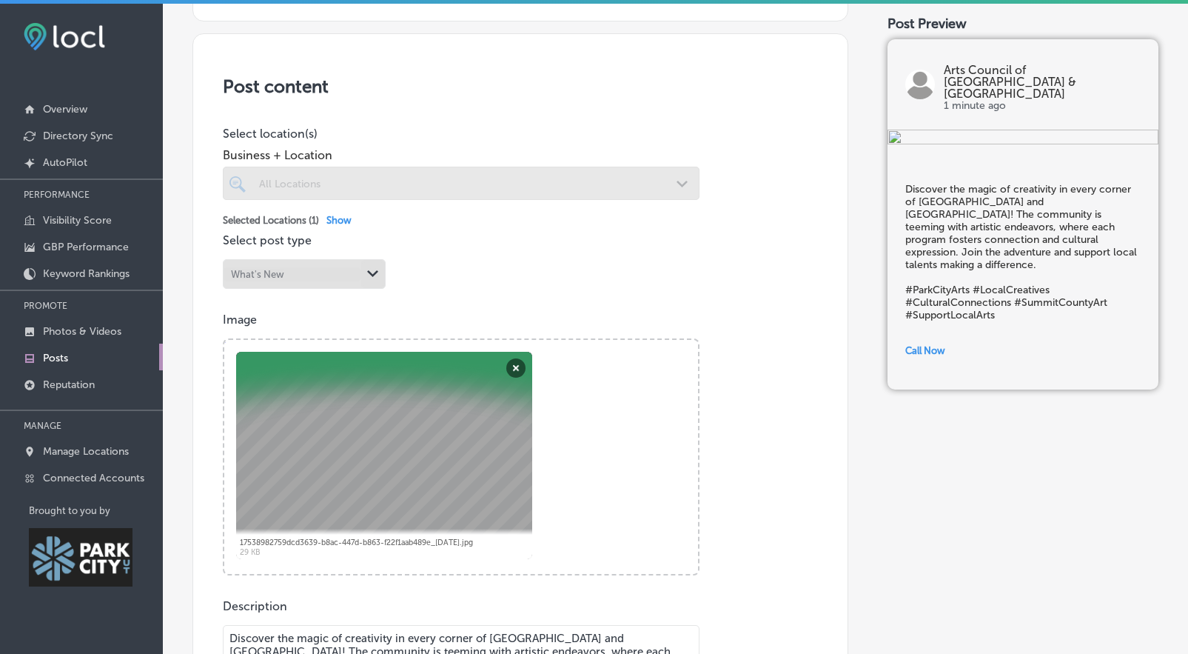
scroll to position [204, 0]
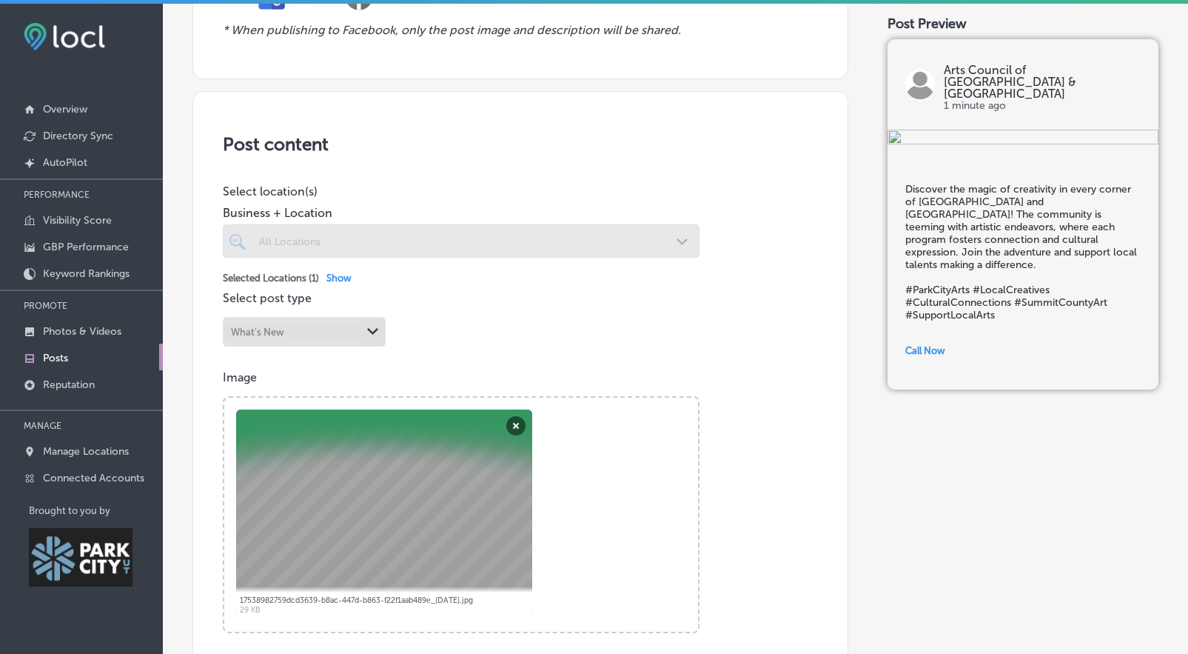
click at [309, 410] on div at bounding box center [384, 512] width 296 height 207
click at [309, 470] on div at bounding box center [384, 512] width 296 height 207
click at [310, 469] on div at bounding box center [384, 512] width 296 height 207
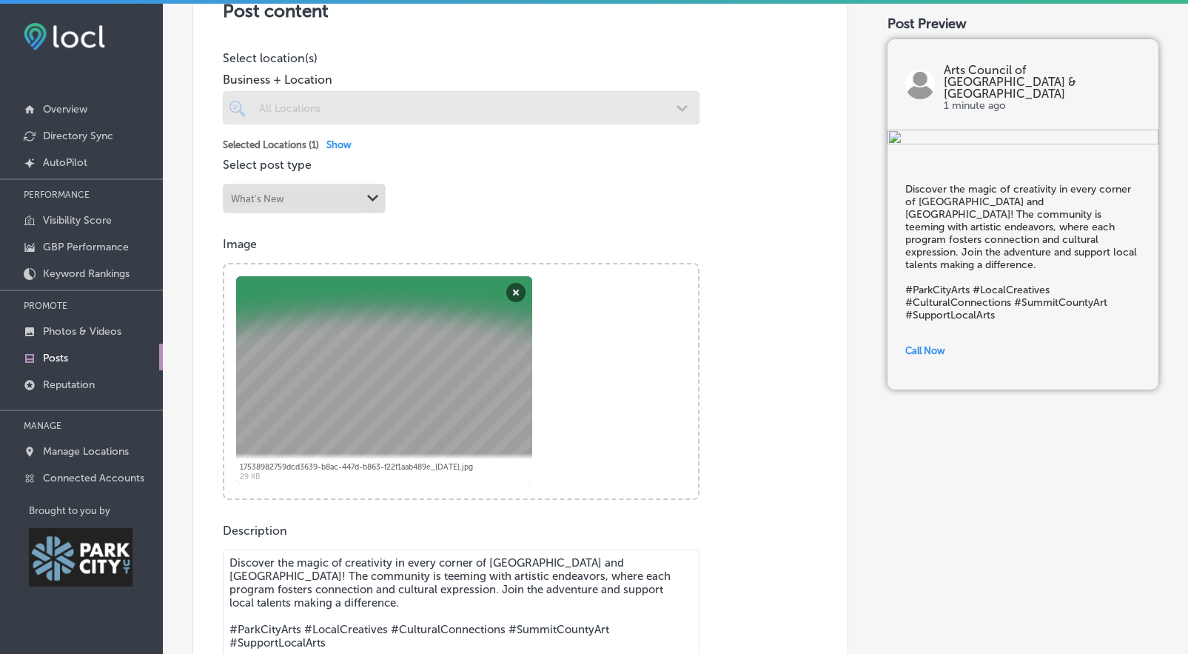
scroll to position [490, 0]
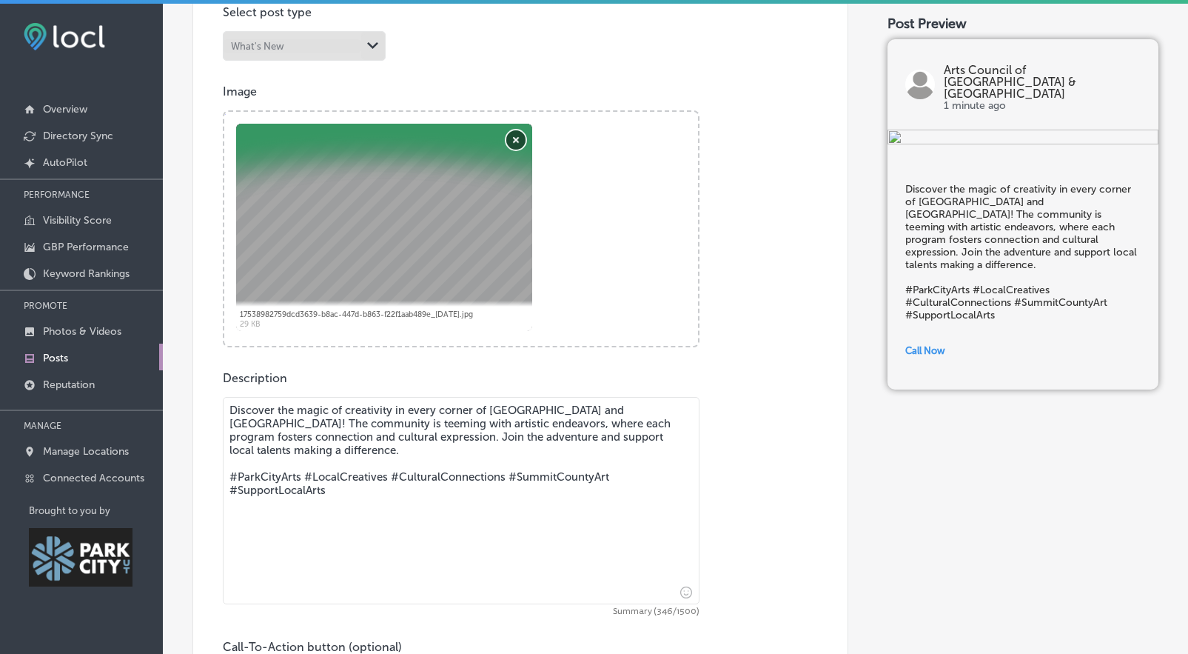
click at [512, 135] on button "Remove" at bounding box center [515, 139] width 19 height 19
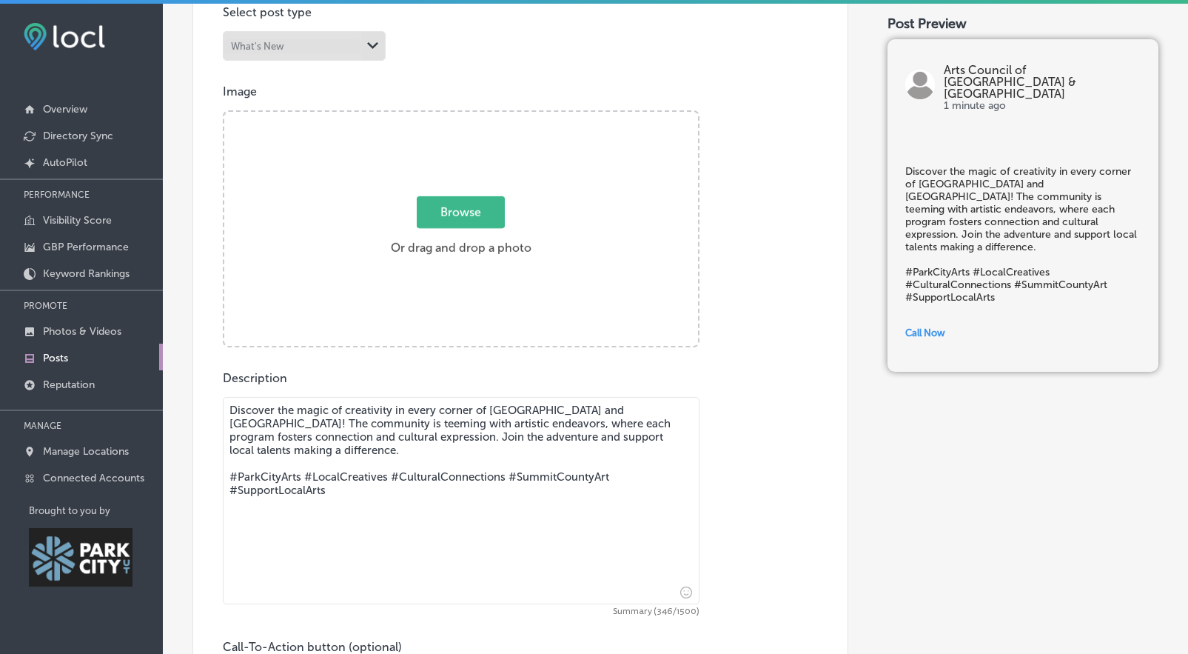
click at [477, 204] on span "Browse" at bounding box center [461, 212] width 88 height 32
click at [477, 116] on input "Browse Or drag and drop a photo" at bounding box center [461, 114] width 474 height 4
click at [457, 215] on span "Browse" at bounding box center [461, 212] width 88 height 32
click at [457, 116] on input "Browse Or drag and drop a photo" at bounding box center [461, 114] width 474 height 4
type input "C:\fakepath\Wine Fest10.jpg"
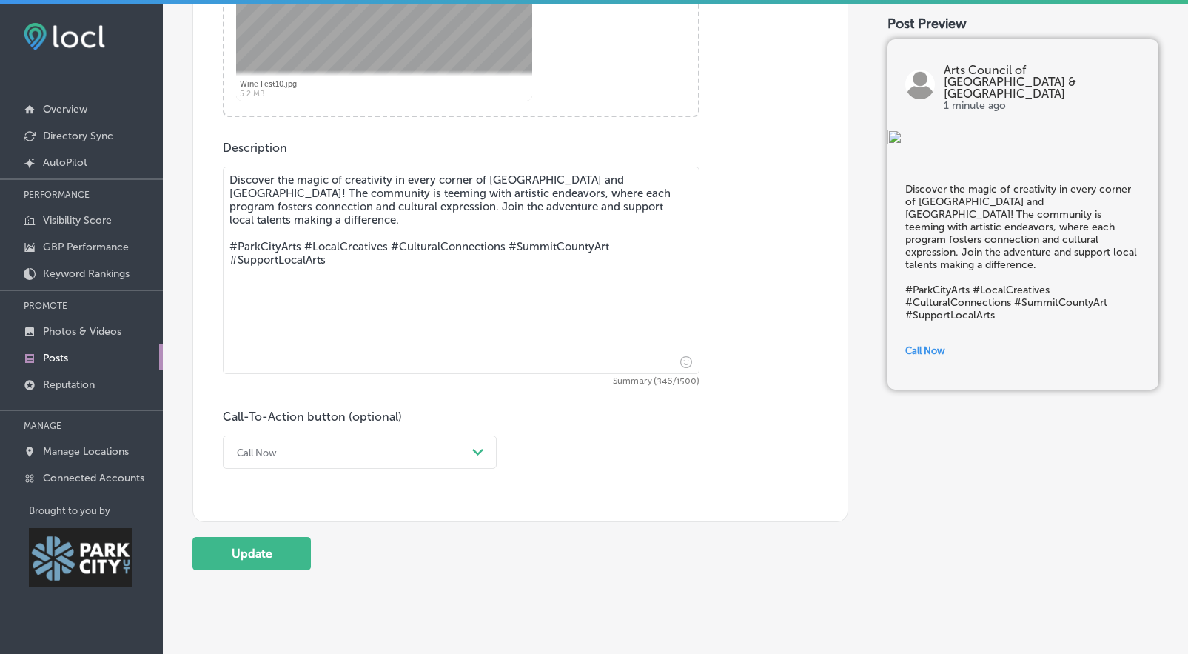
scroll to position [762, 0]
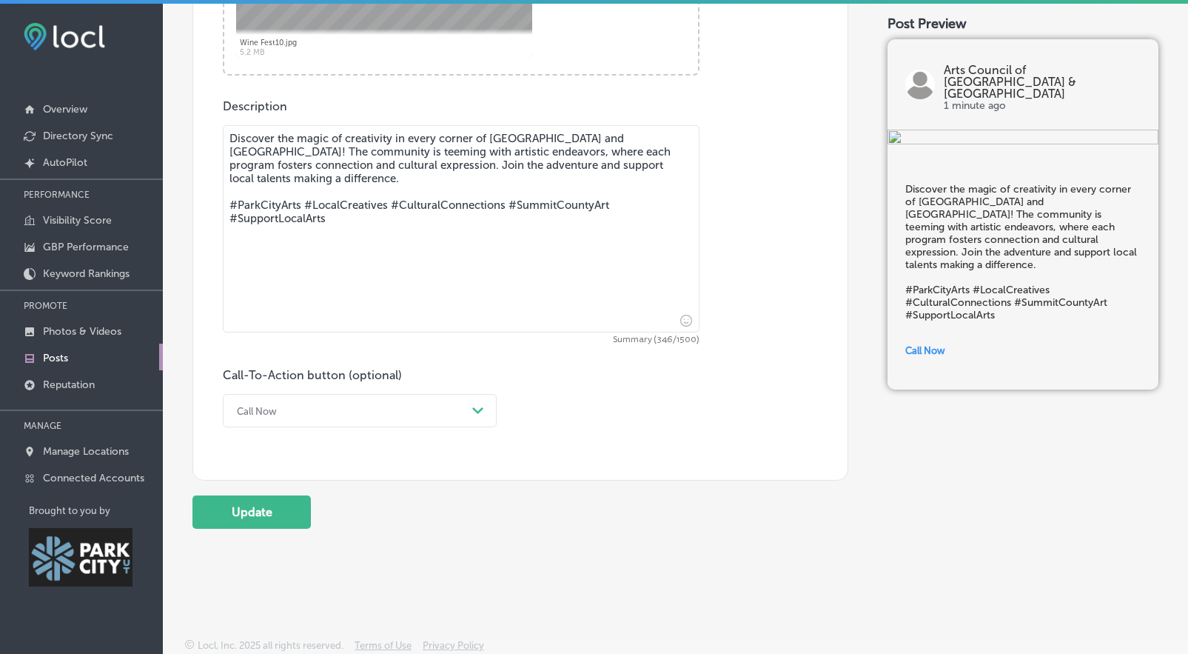
click at [471, 421] on div "Call Now Path Created with Sketch." at bounding box center [360, 410] width 274 height 33
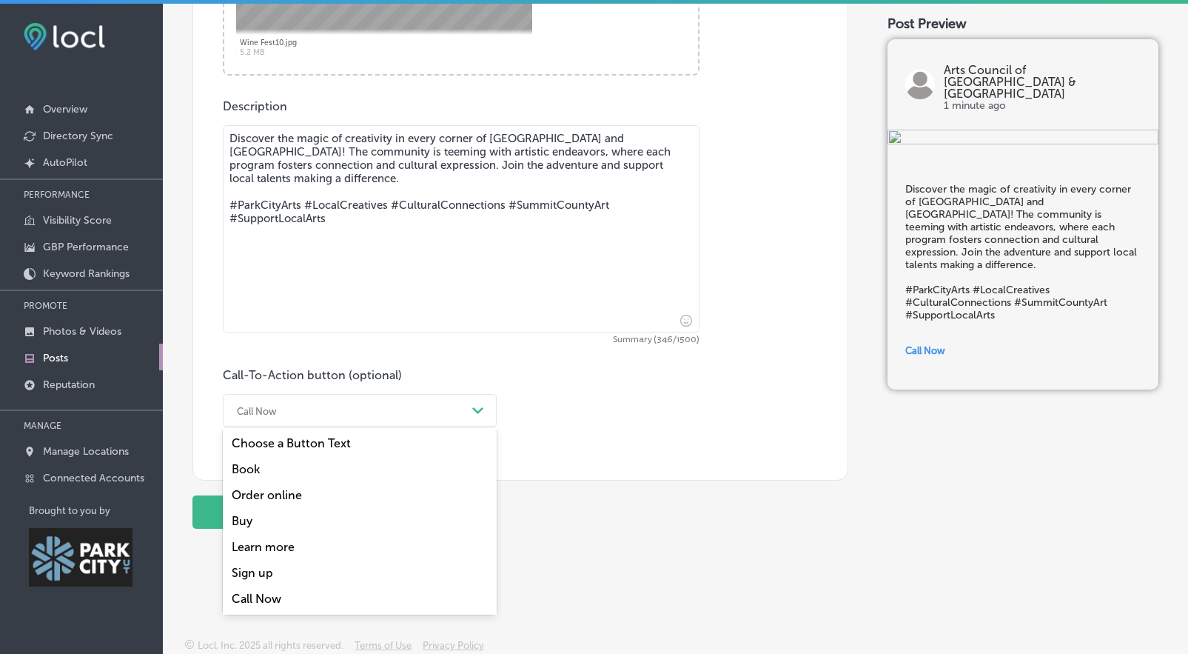
click at [320, 550] on div "Learn more" at bounding box center [360, 547] width 274 height 26
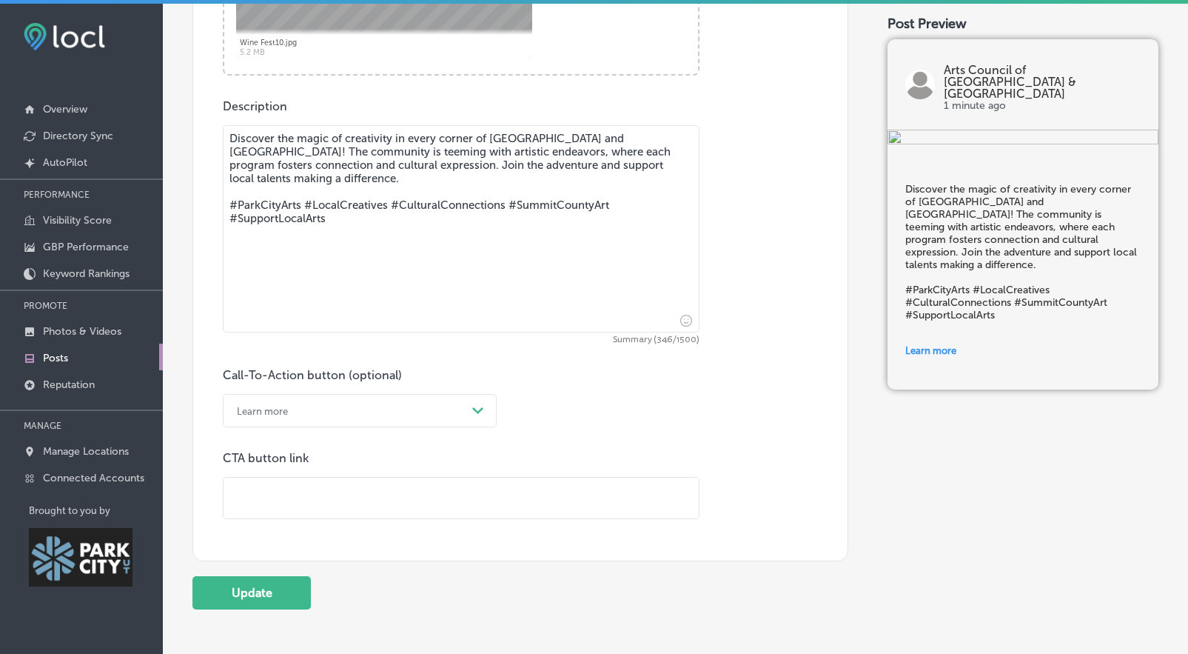
click at [277, 485] on input "text" at bounding box center [461, 498] width 475 height 41
type input "[URL][DOMAIN_NAME]"
click at [397, 494] on input "[URL][DOMAIN_NAME]" at bounding box center [461, 498] width 475 height 41
drag, startPoint x: 663, startPoint y: 563, endPoint x: 637, endPoint y: 563, distance: 25.2
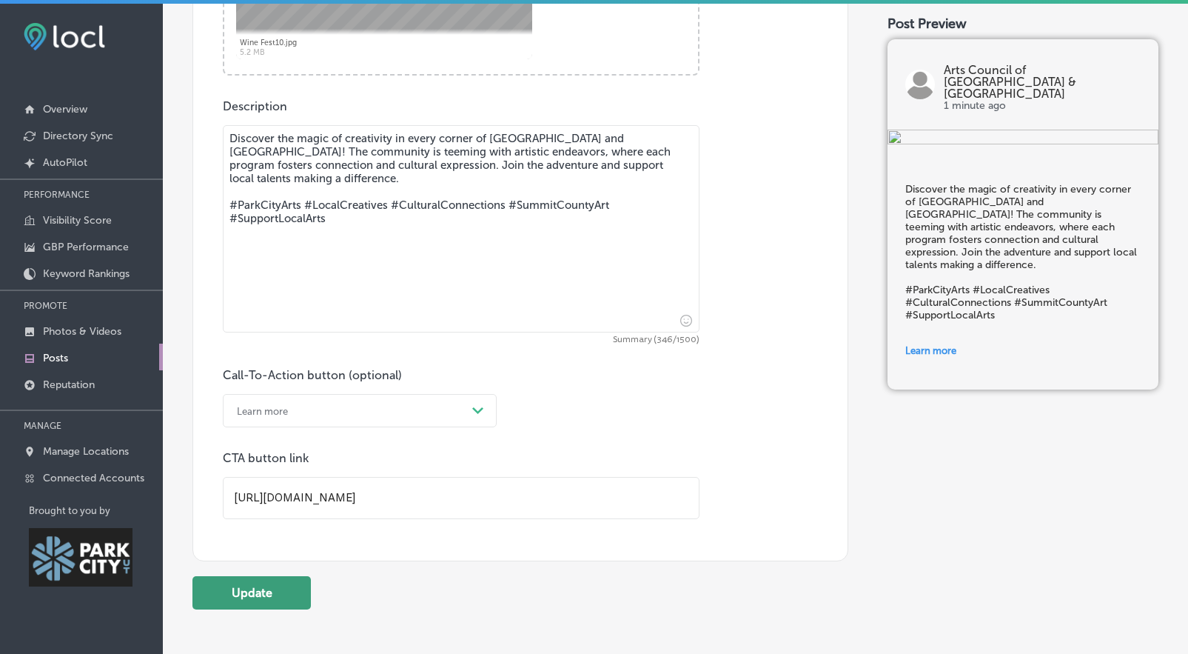
click at [238, 592] on button "Update" at bounding box center [251, 592] width 118 height 33
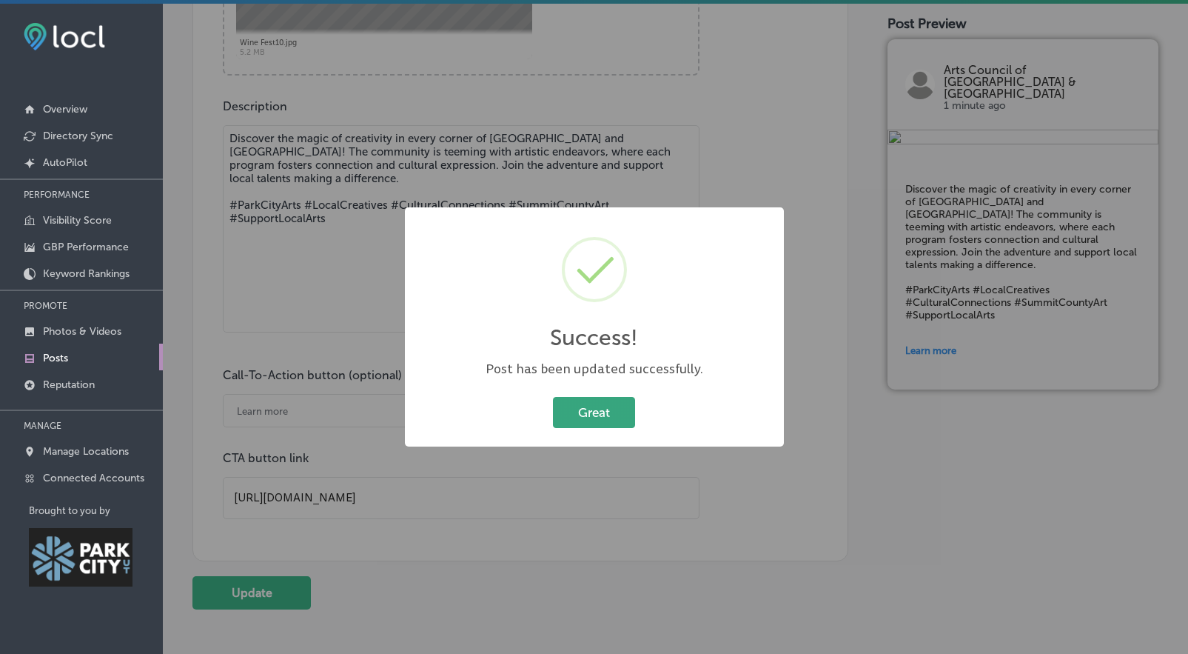
click at [629, 418] on button "Great" at bounding box center [594, 412] width 82 height 30
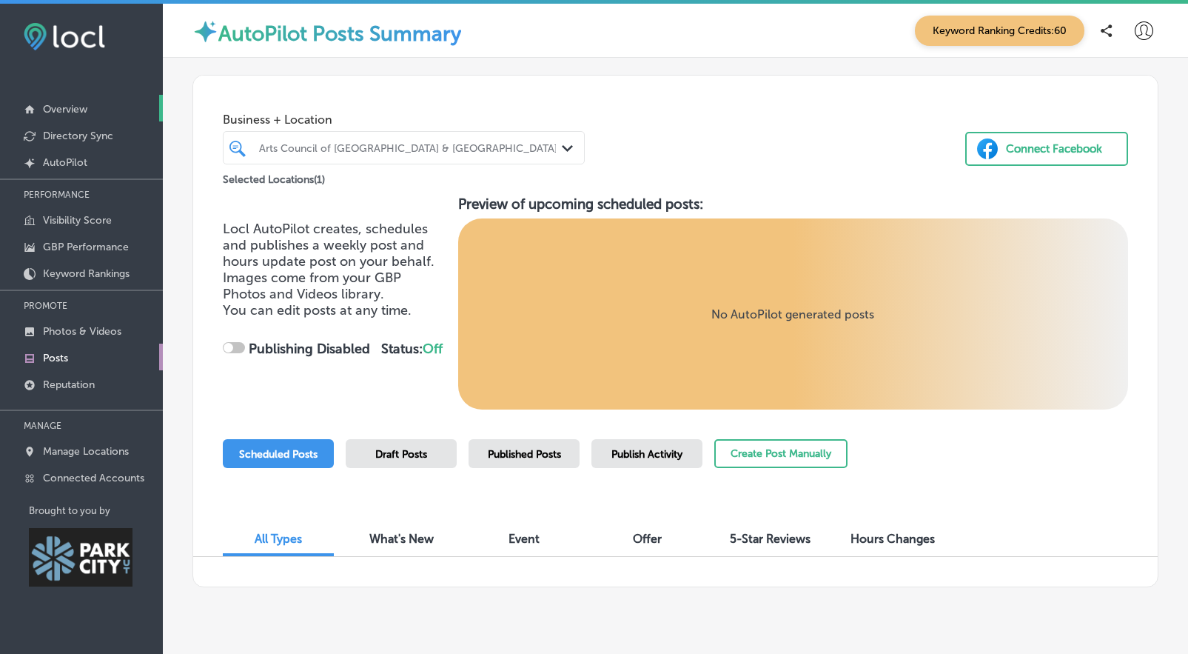
click at [88, 109] on link "Overview" at bounding box center [81, 108] width 163 height 27
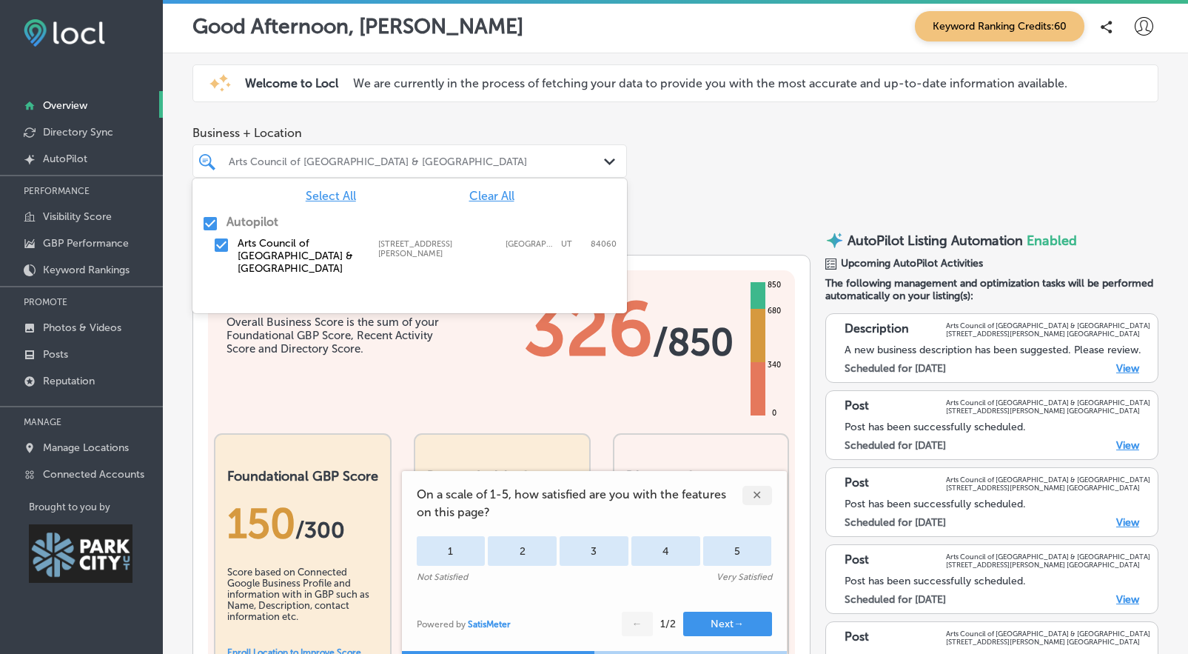
click at [435, 165] on div "Arts Council of [GEOGRAPHIC_DATA] & [GEOGRAPHIC_DATA]" at bounding box center [417, 161] width 377 height 13
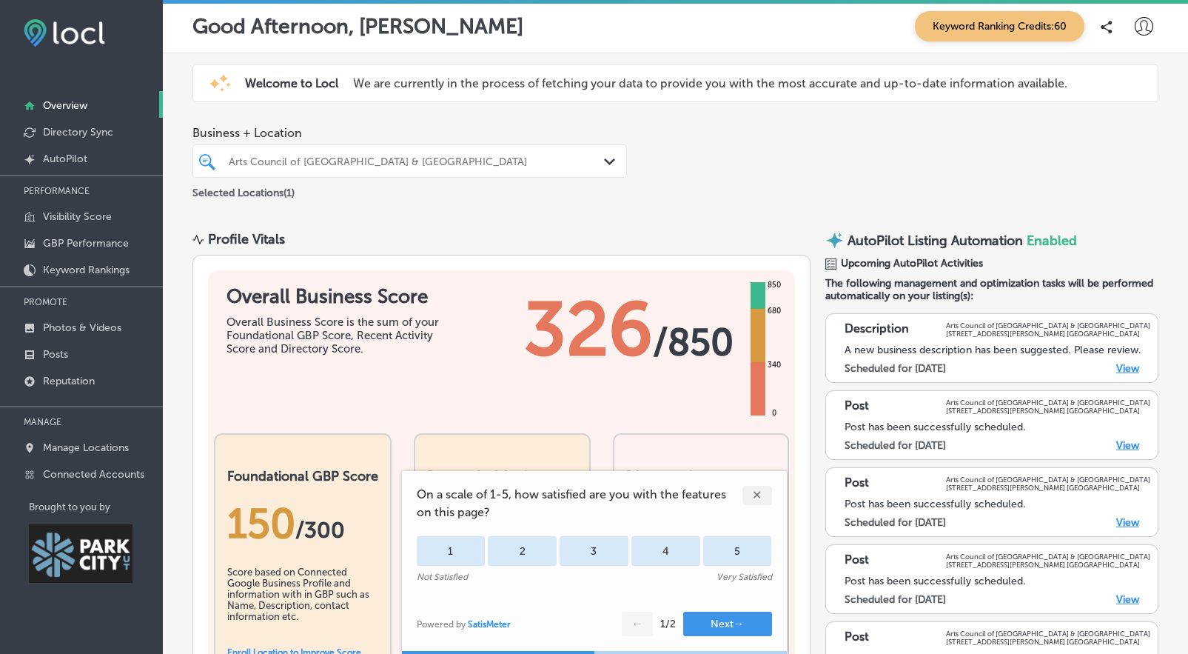
click at [438, 138] on span "Business + Location" at bounding box center [409, 133] width 435 height 14
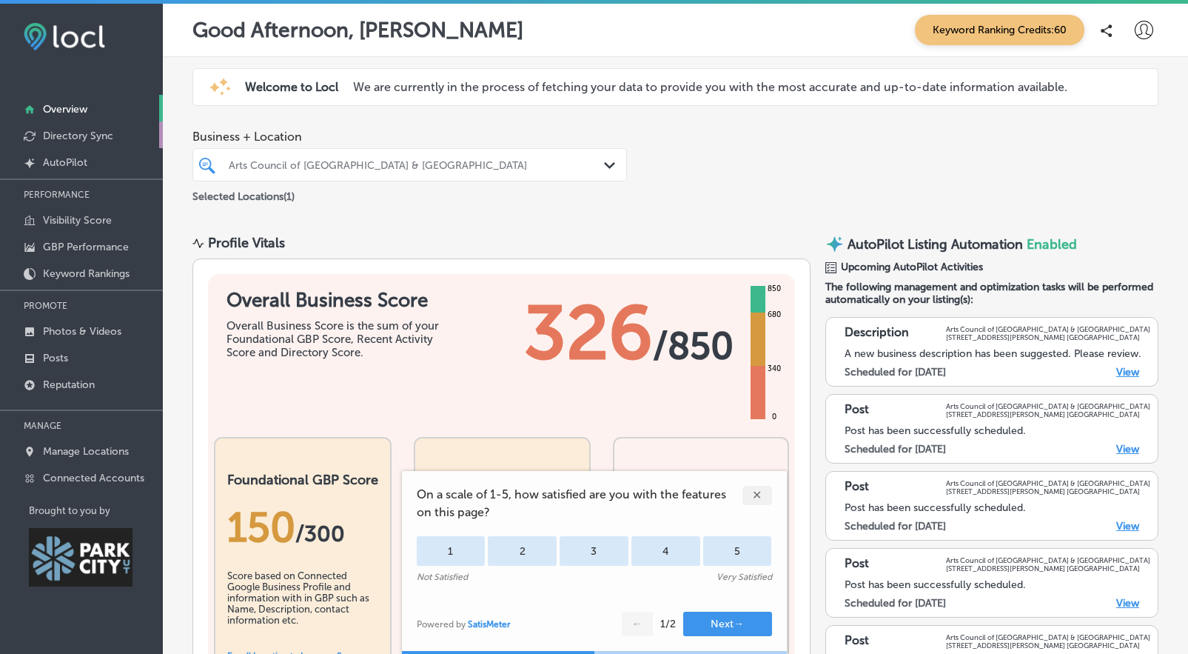
click at [56, 133] on p "Directory Sync" at bounding box center [78, 136] width 70 height 13
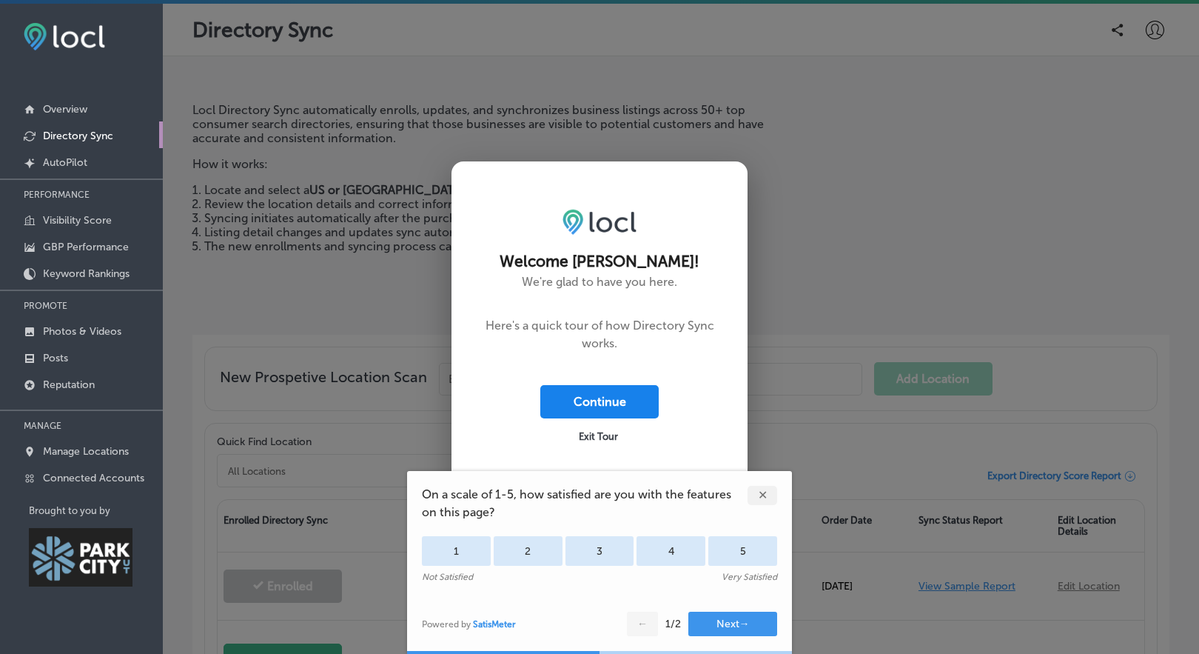
click at [575, 399] on button "Continue" at bounding box center [599, 401] width 118 height 33
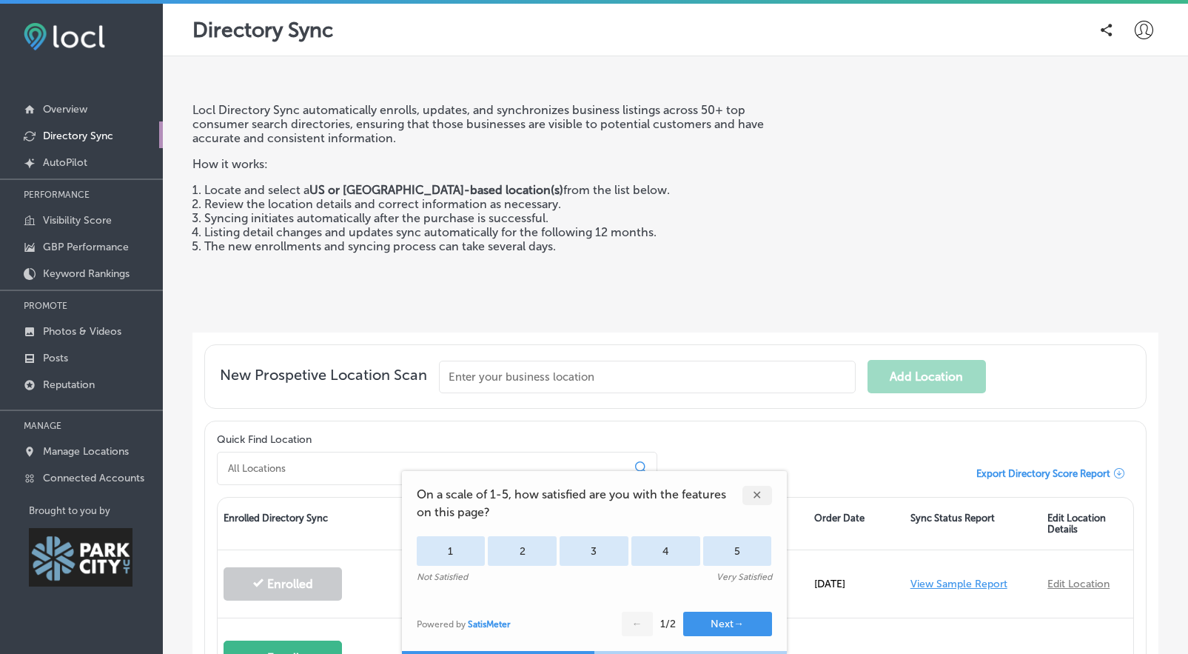
click at [762, 500] on div "✕" at bounding box center [758, 495] width 30 height 19
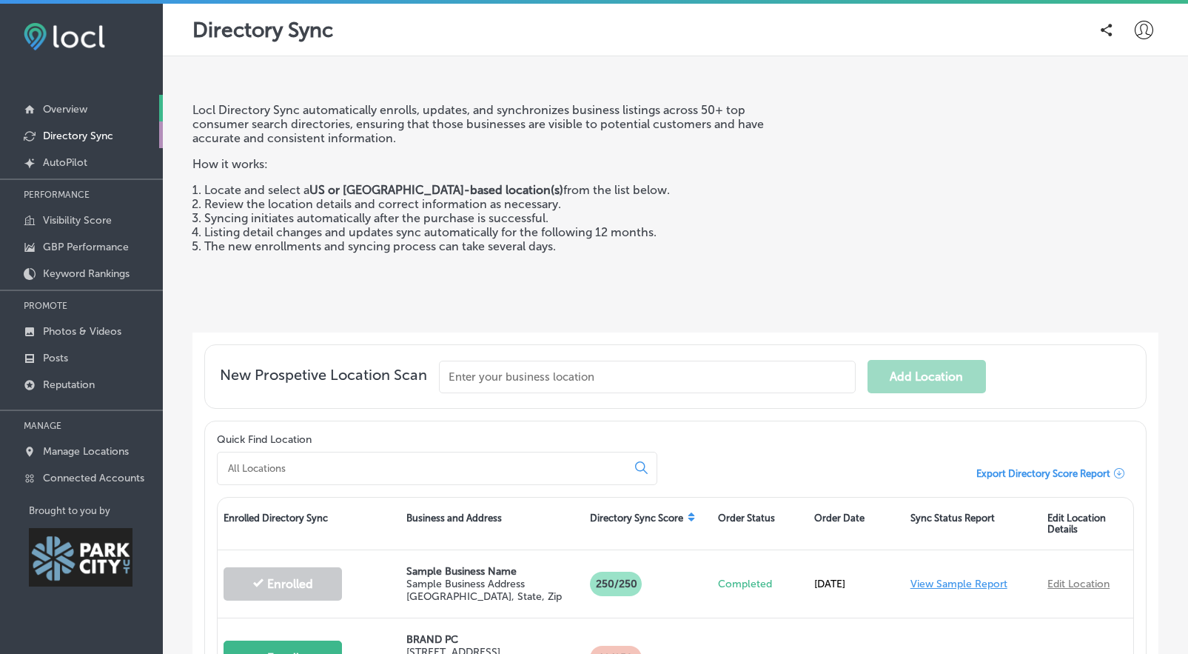
click at [61, 107] on p "Overview" at bounding box center [65, 109] width 44 height 13
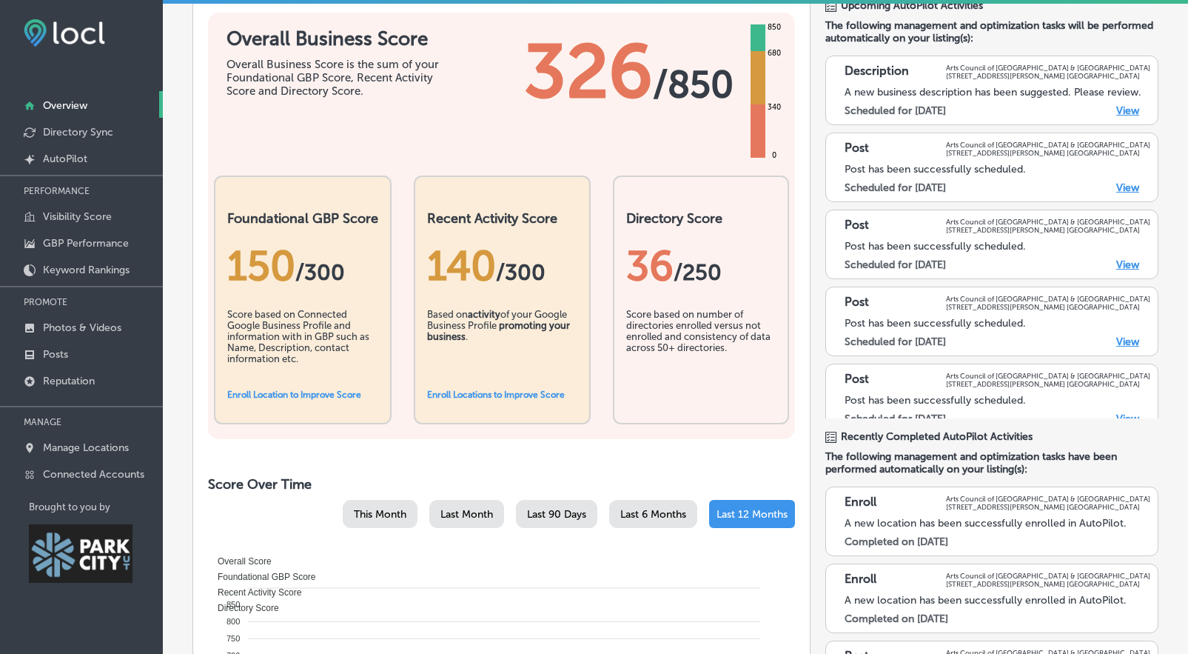
scroll to position [463, 0]
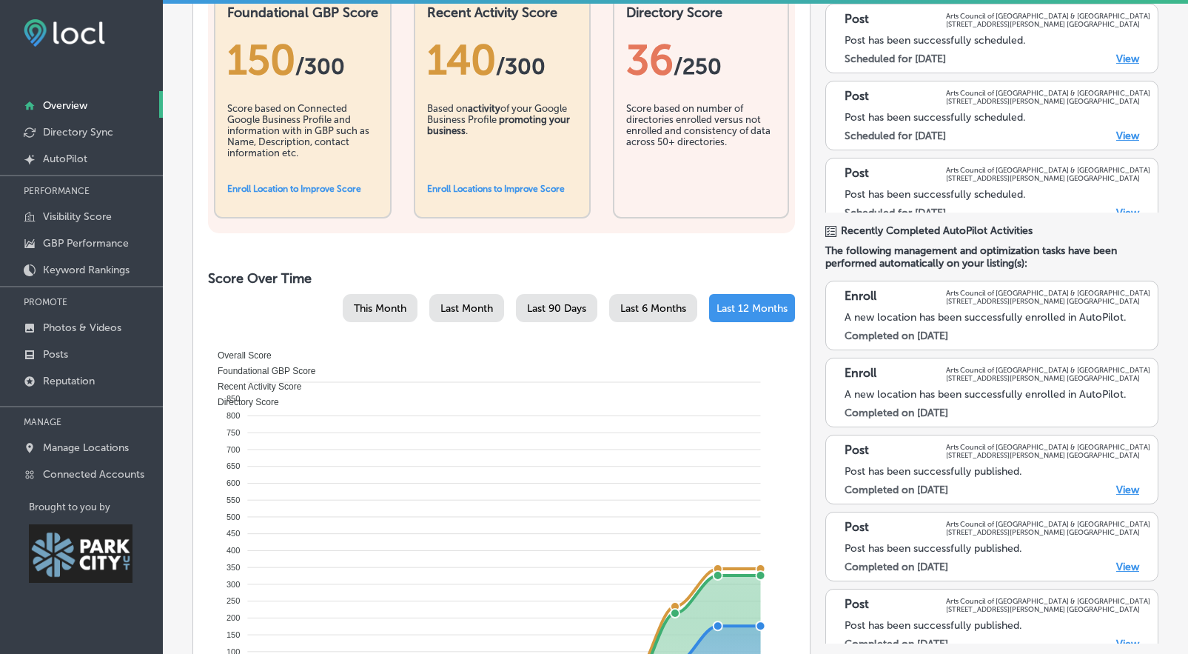
click at [510, 186] on link "Enroll Locations to Improve Score" at bounding box center [496, 189] width 138 height 10
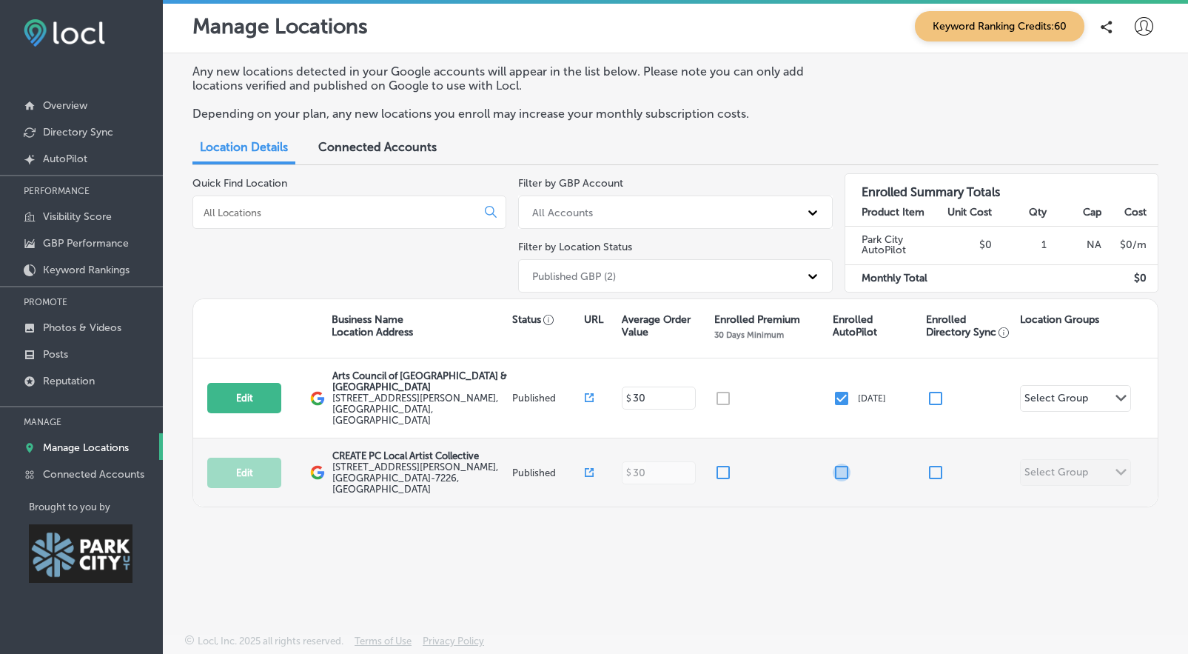
click at [839, 463] on input "checkbox" at bounding box center [842, 472] width 18 height 18
checkbox input "false"
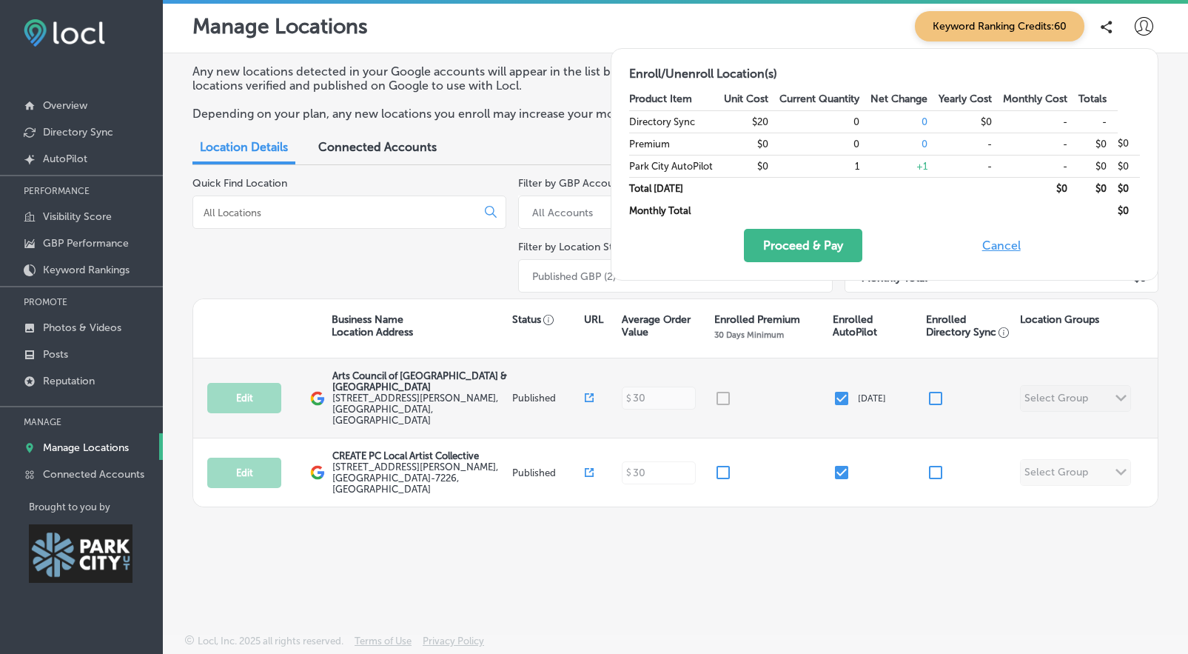
click at [846, 389] on input "checkbox" at bounding box center [842, 398] width 18 height 18
checkbox input "true"
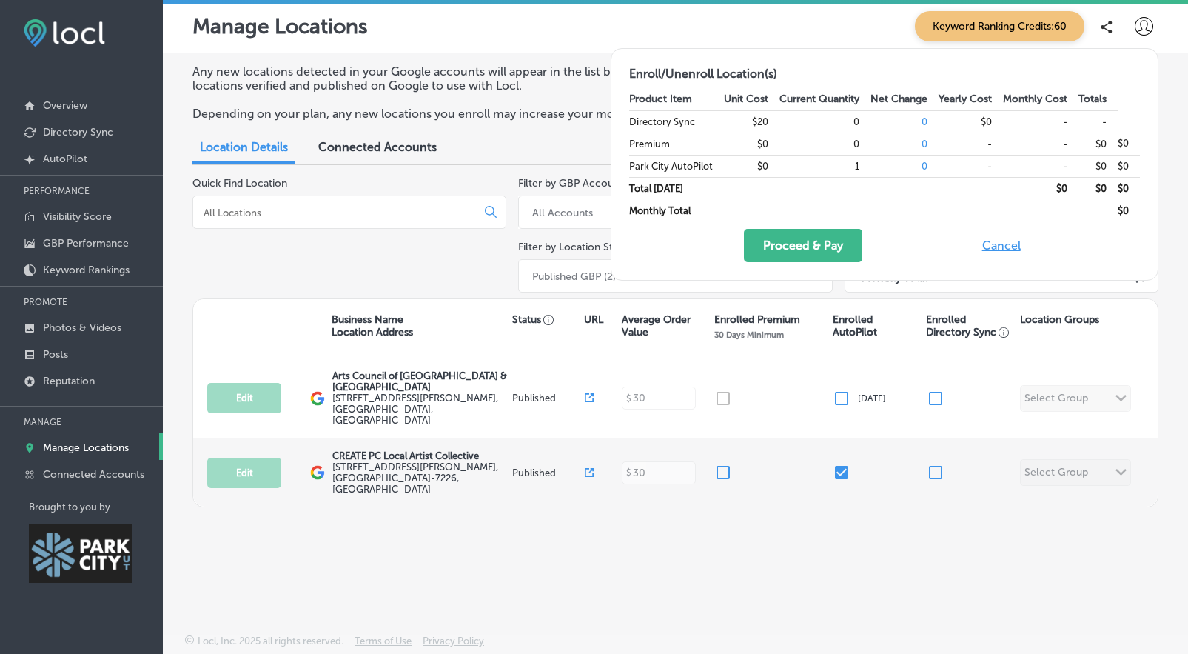
click at [840, 463] on input "checkbox" at bounding box center [842, 472] width 18 height 18
checkbox input "false"
click at [840, 463] on input "checkbox" at bounding box center [842, 472] width 18 height 18
checkbox input "false"
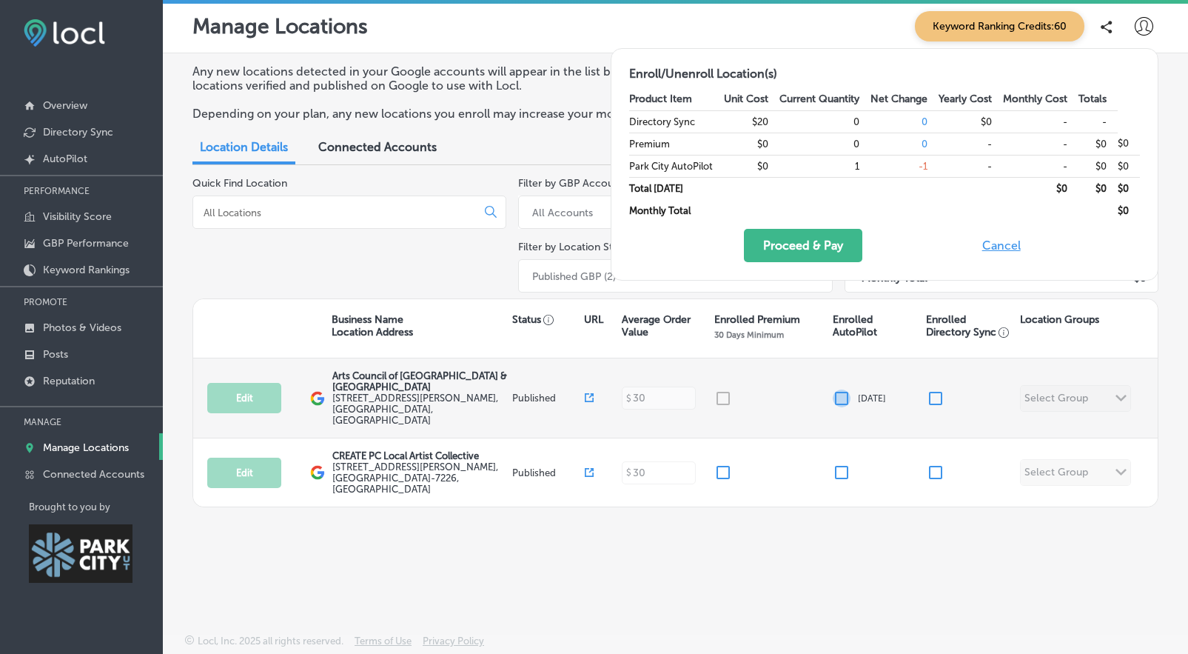
click at [840, 396] on input "checkbox" at bounding box center [842, 398] width 18 height 18
checkbox input "true"
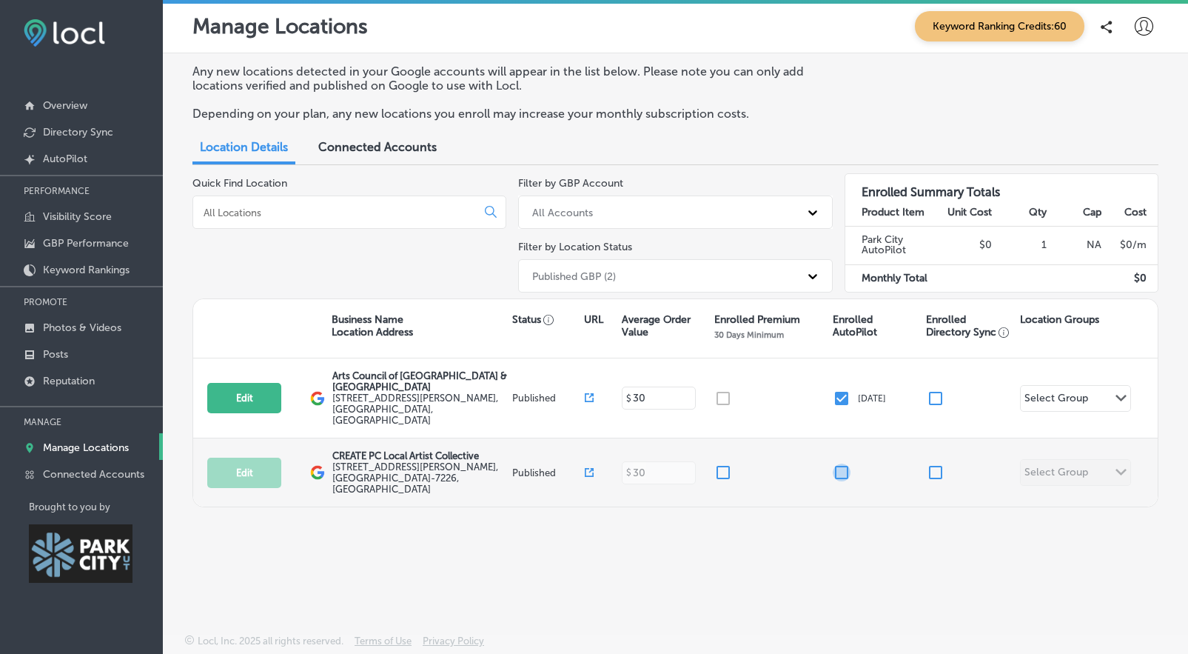
click at [838, 463] on input "checkbox" at bounding box center [842, 472] width 18 height 18
checkbox input "false"
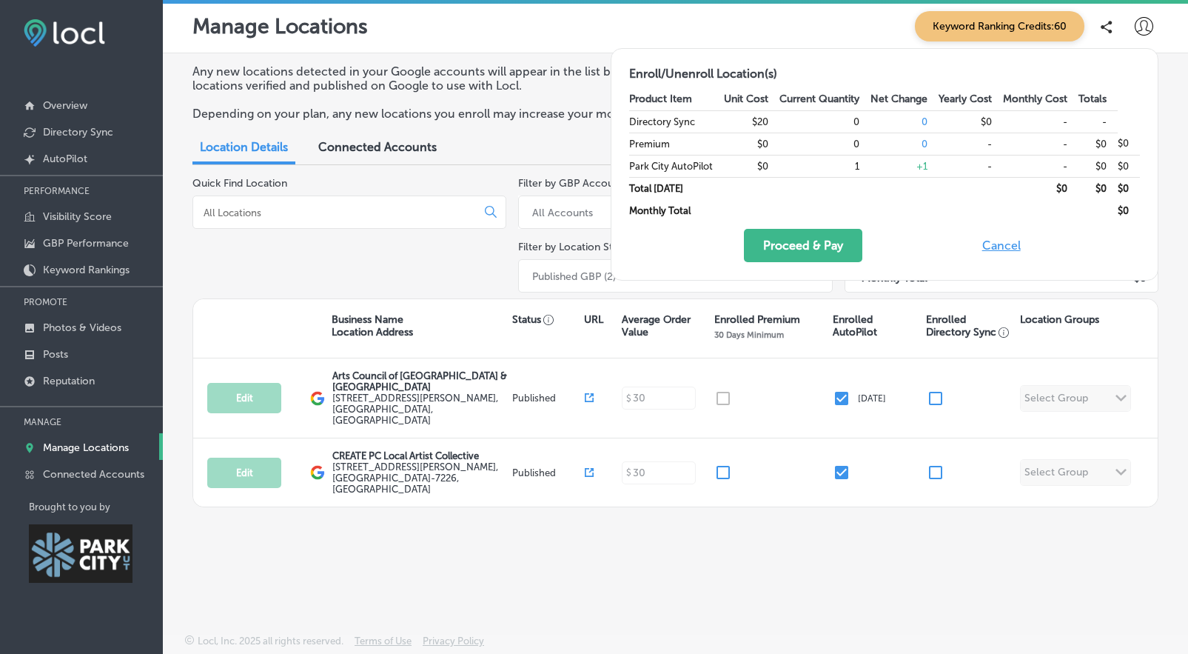
click at [640, 579] on div "Manage Locations Keyword Ranking Credits: 60 Any new locations detected in your…" at bounding box center [675, 327] width 1025 height 654
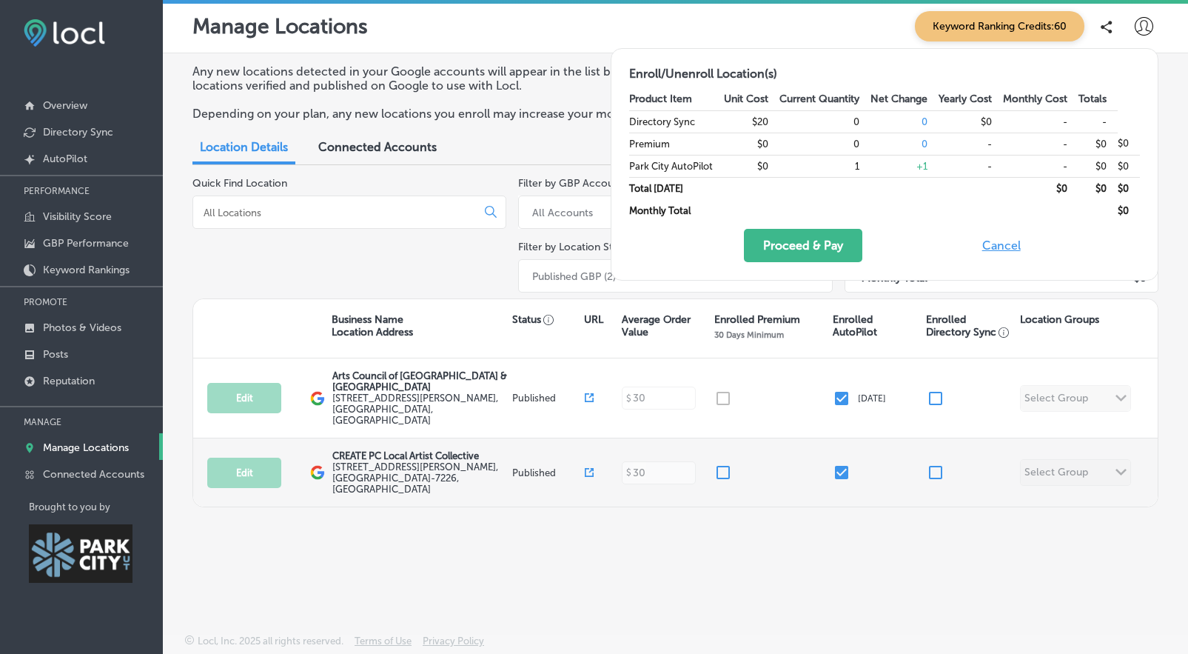
click at [1127, 466] on div "Edit This location is not published yet. CREATE PC Local Artist Collective [STR…" at bounding box center [675, 472] width 965 height 68
click at [1109, 450] on div "Edit This location is not published yet. CREATE PC Local Artist Collective [STR…" at bounding box center [675, 472] width 965 height 68
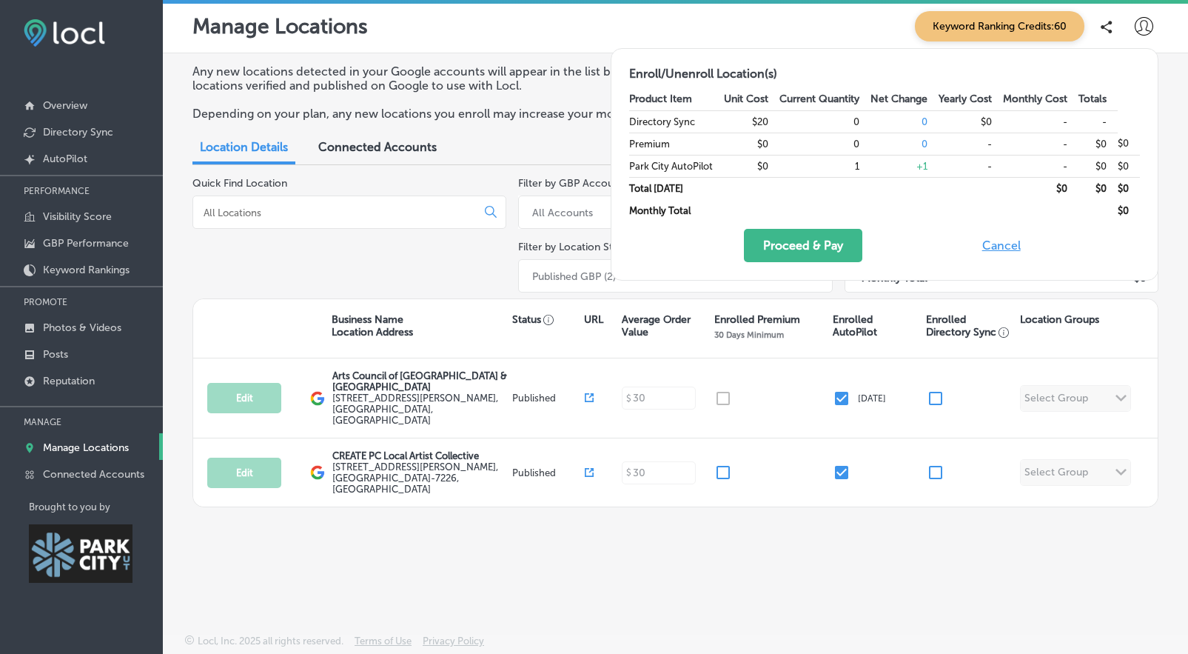
click at [894, 538] on div "Any new locations detected in your Google accounts will appear in the list belo…" at bounding box center [675, 308] width 1025 height 511
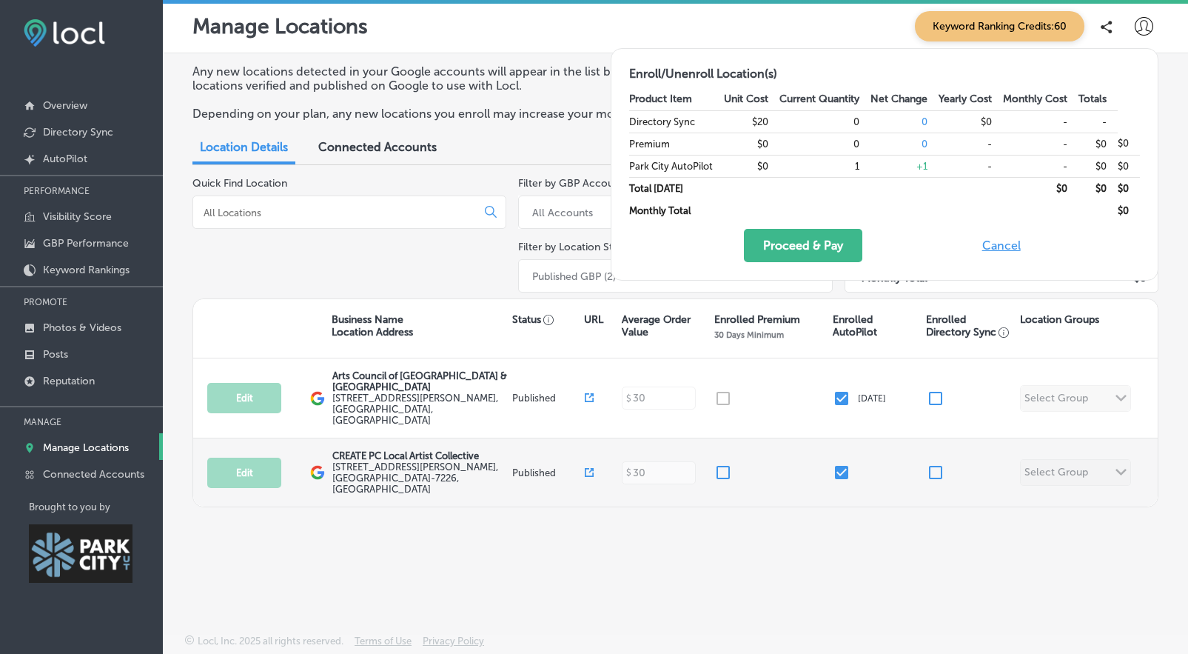
click at [399, 461] on label "[STREET_ADDRESS][PERSON_NAME]" at bounding box center [420, 477] width 176 height 33
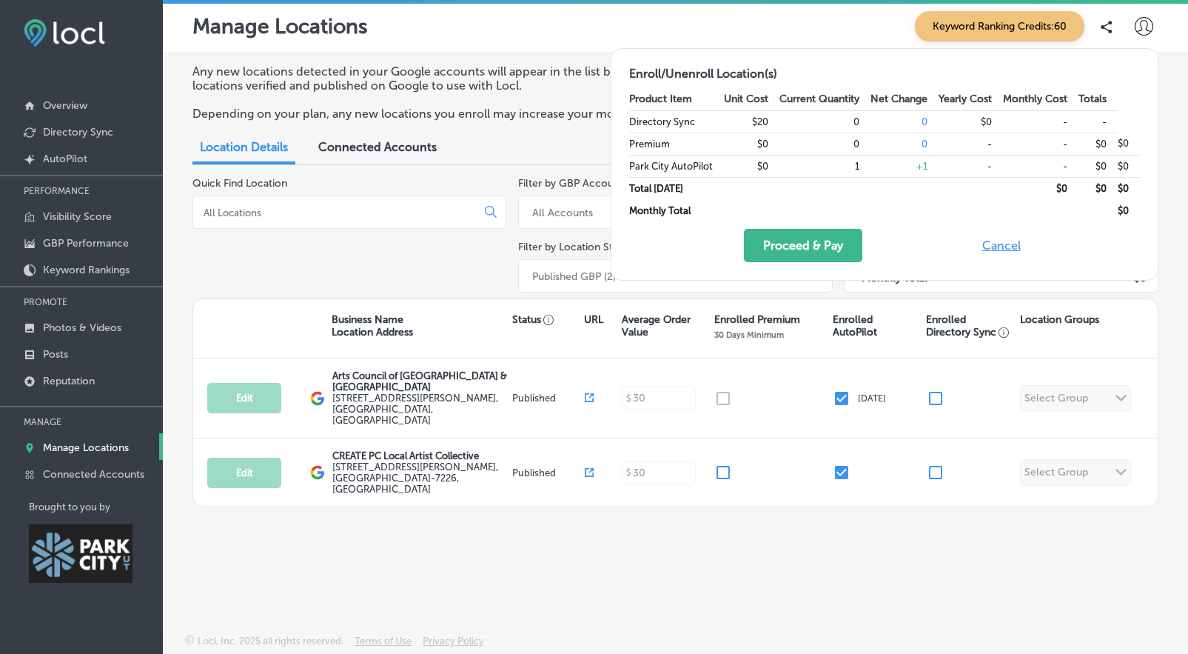
click at [267, 278] on div "Quick Find Location" at bounding box center [349, 237] width 314 height 121
click at [364, 142] on span "Connected Accounts" at bounding box center [377, 147] width 118 height 14
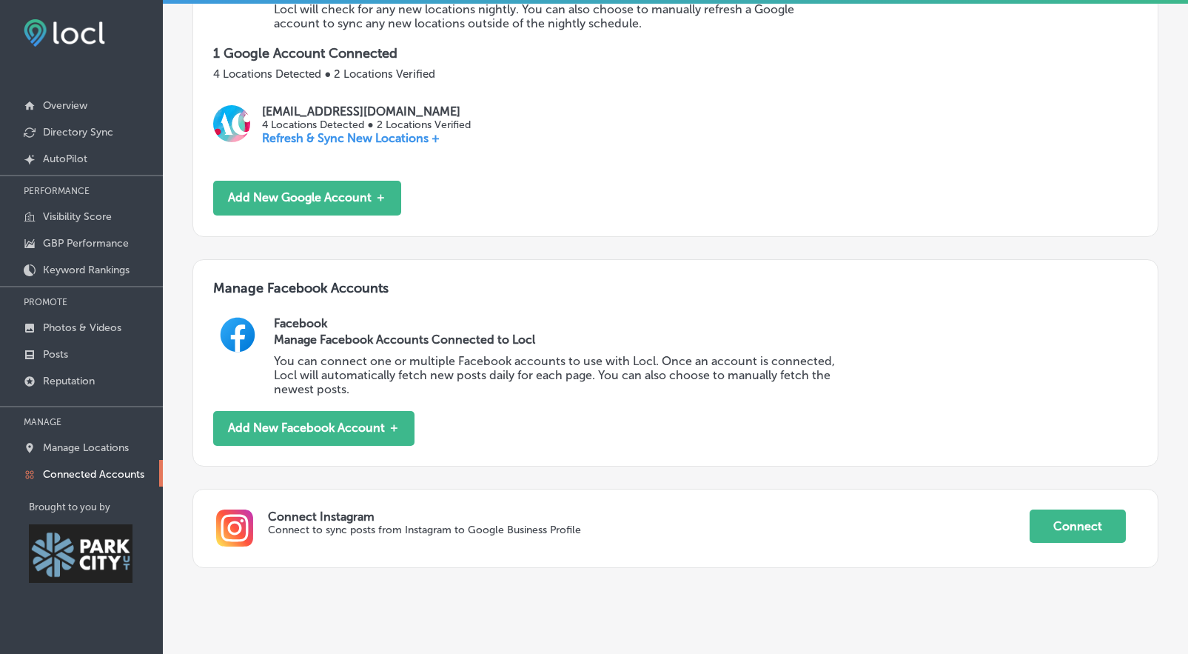
scroll to position [307, 0]
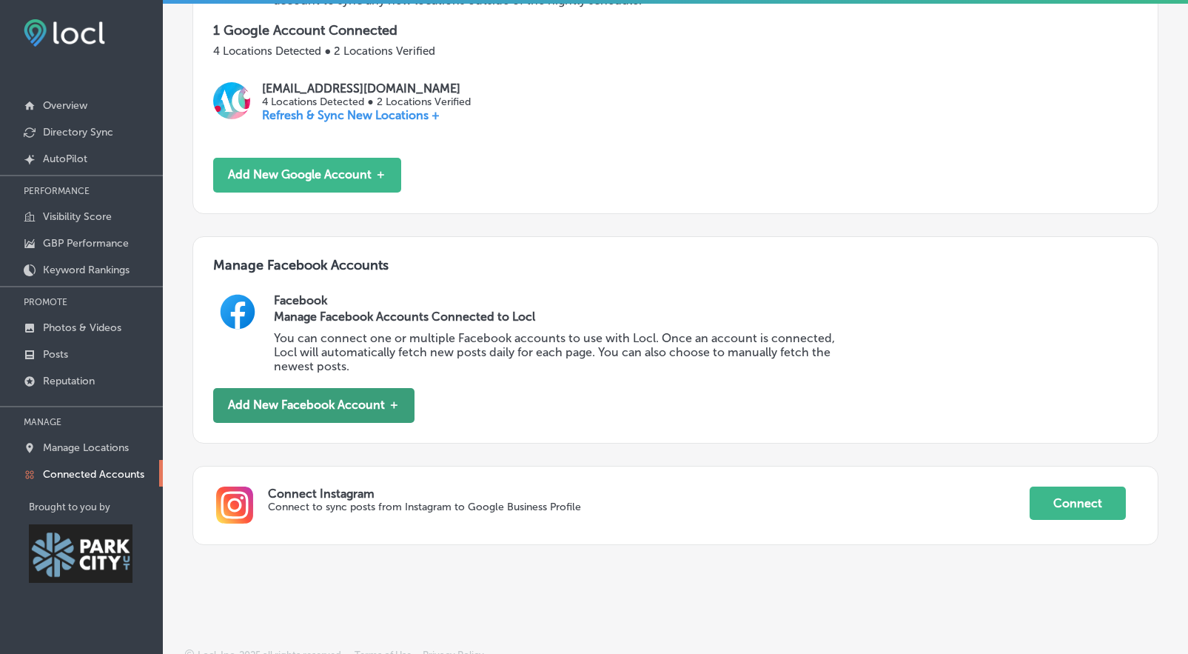
click at [335, 396] on button "Add New Facebook Account ＋" at bounding box center [313, 405] width 201 height 35
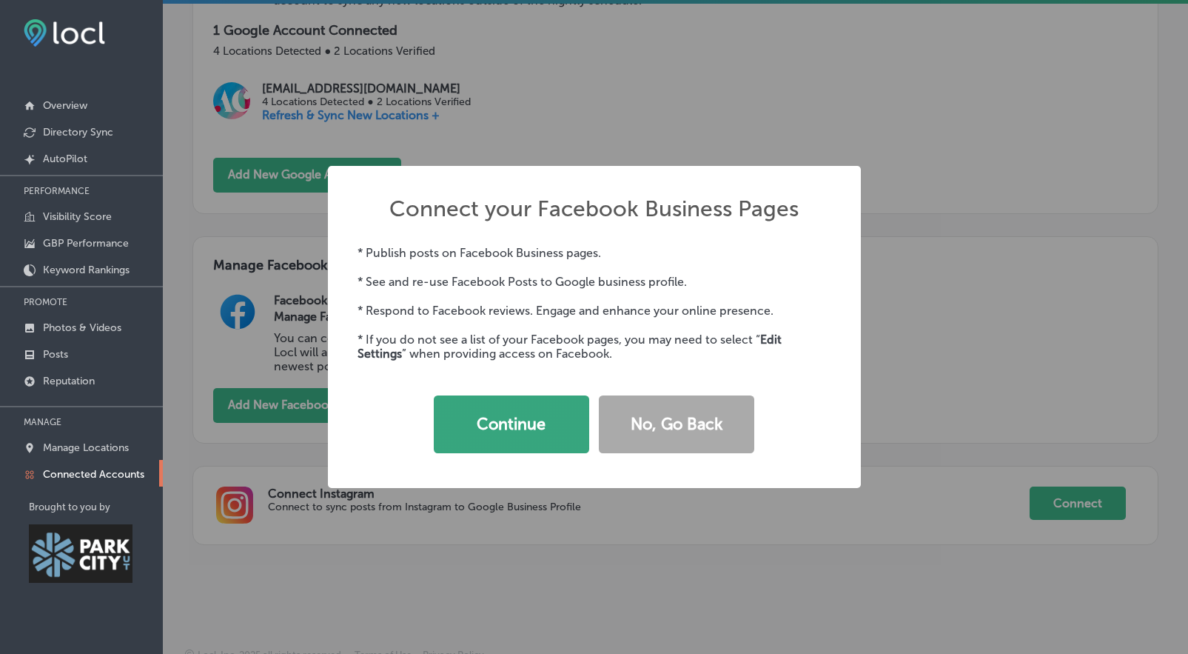
click at [503, 420] on button "Continue" at bounding box center [511, 424] width 155 height 58
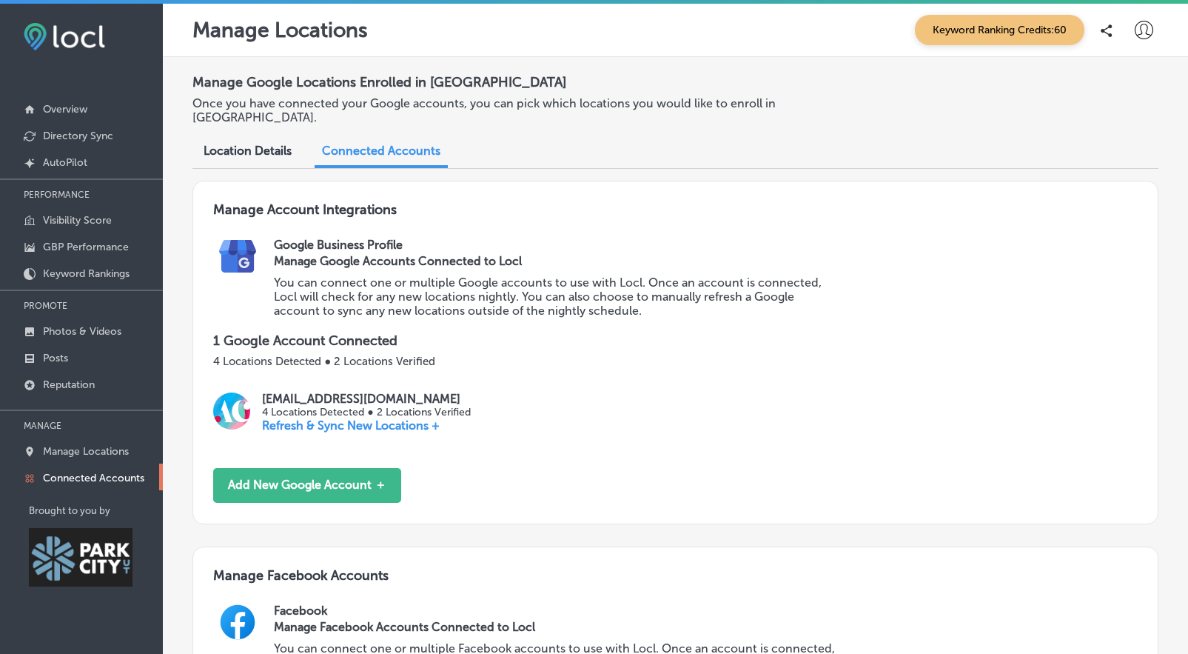
click at [237, 144] on span "Location Details" at bounding box center [248, 151] width 88 height 14
